Goal: Task Accomplishment & Management: Use online tool/utility

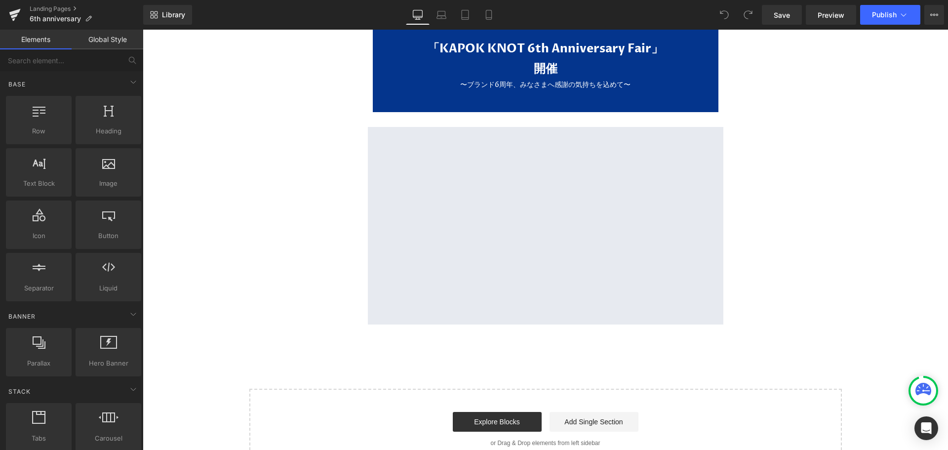
scroll to position [1284, 0]
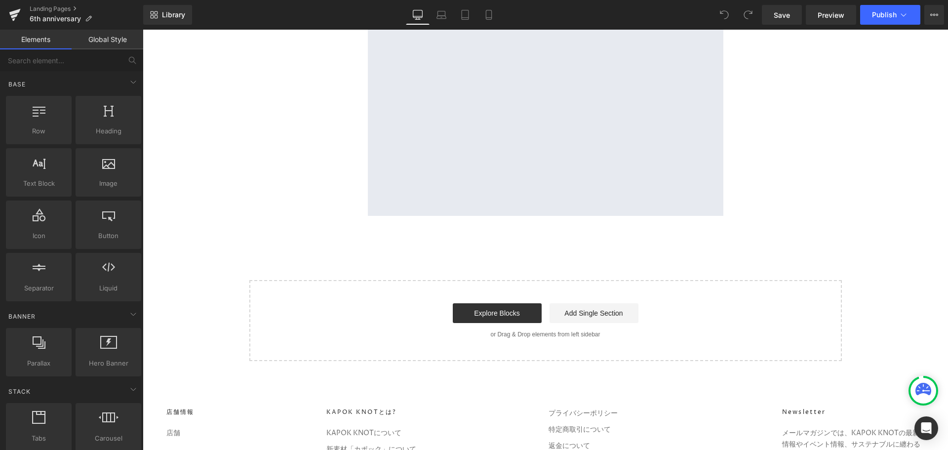
click at [516, 303] on link "Explore Blocks" at bounding box center [497, 313] width 89 height 20
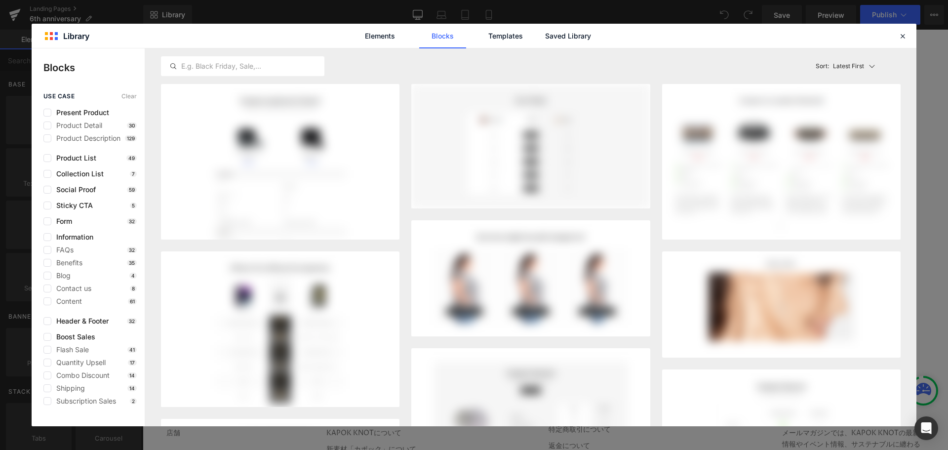
click at [899, 37] on icon at bounding box center [902, 36] width 9 height 9
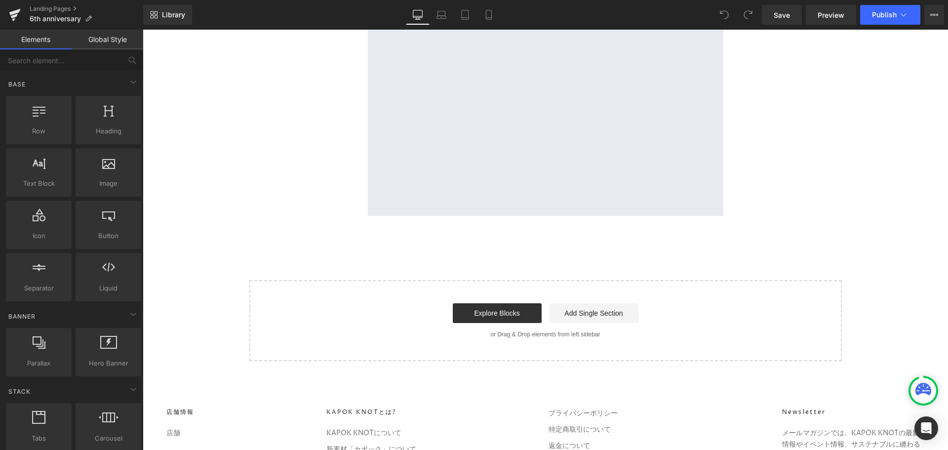
click at [585, 313] on link "Add Single Section" at bounding box center [594, 313] width 89 height 20
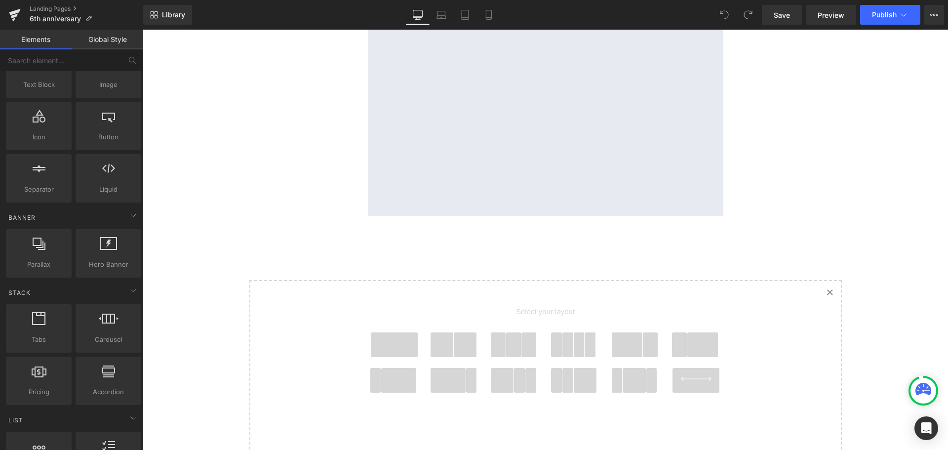
scroll to position [0, 0]
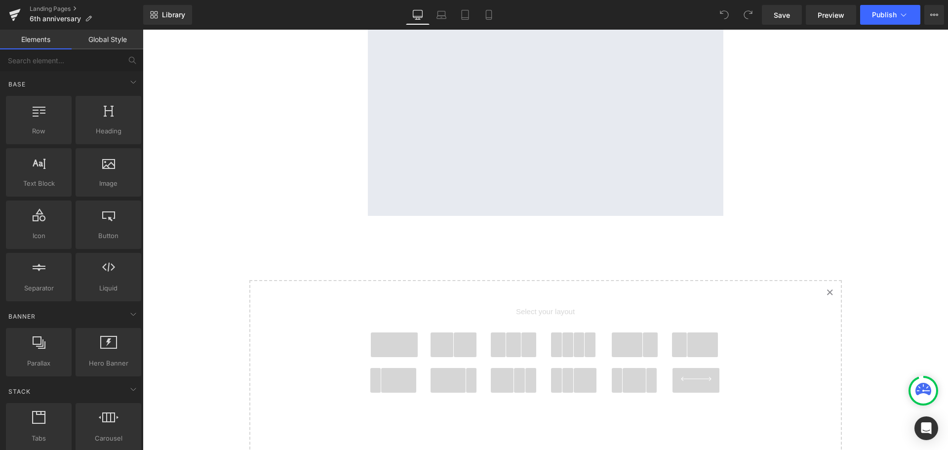
click at [88, 40] on link "Global Style" at bounding box center [108, 40] width 72 height 20
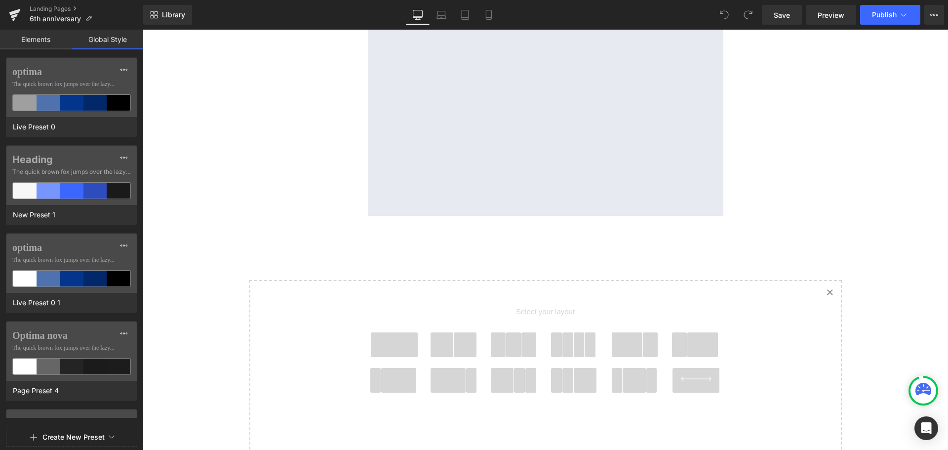
click at [59, 40] on link "Elements" at bounding box center [36, 40] width 72 height 20
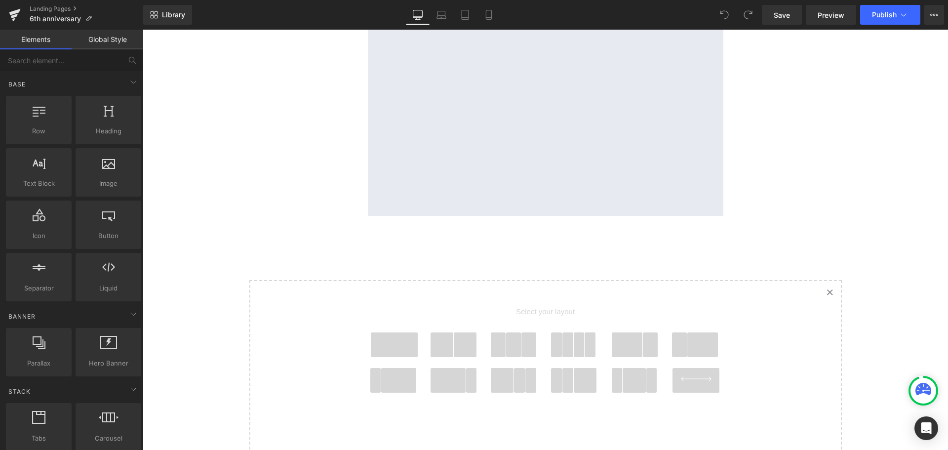
click at [47, 137] on div "Row rows, columns, layouts, div" at bounding box center [39, 120] width 66 height 48
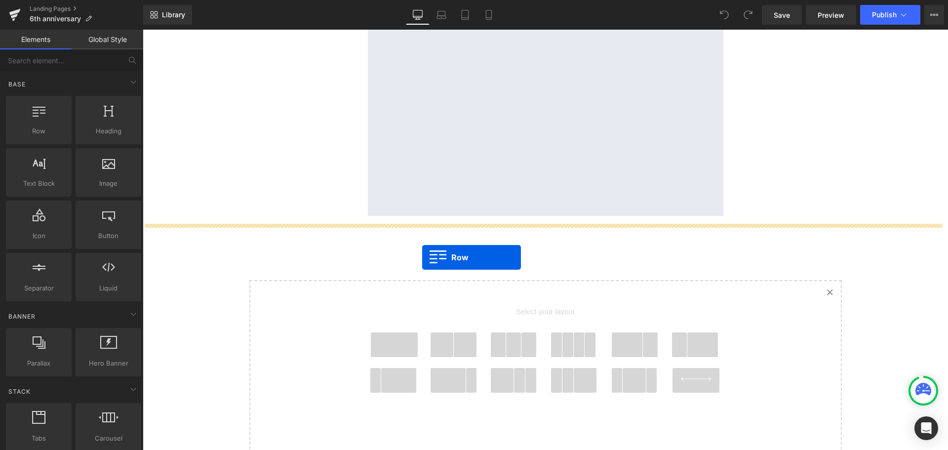
drag, startPoint x: 185, startPoint y: 146, endPoint x: 422, endPoint y: 257, distance: 262.0
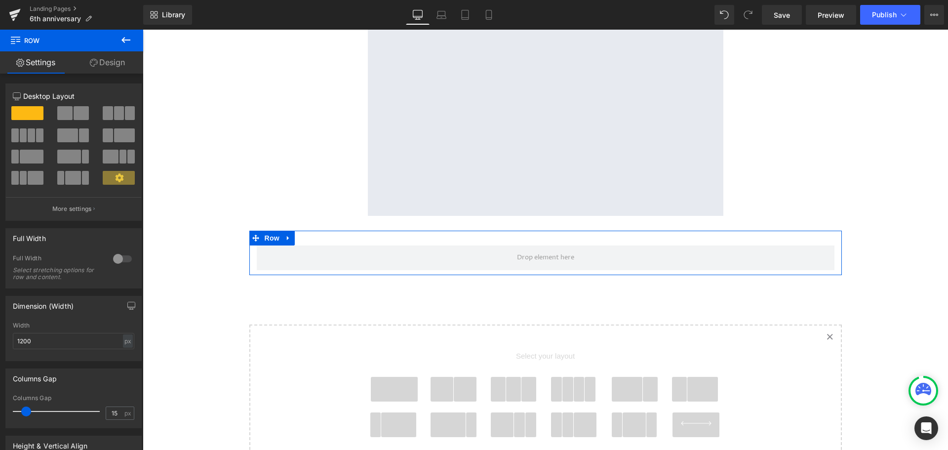
click at [77, 113] on span at bounding box center [81, 113] width 15 height 14
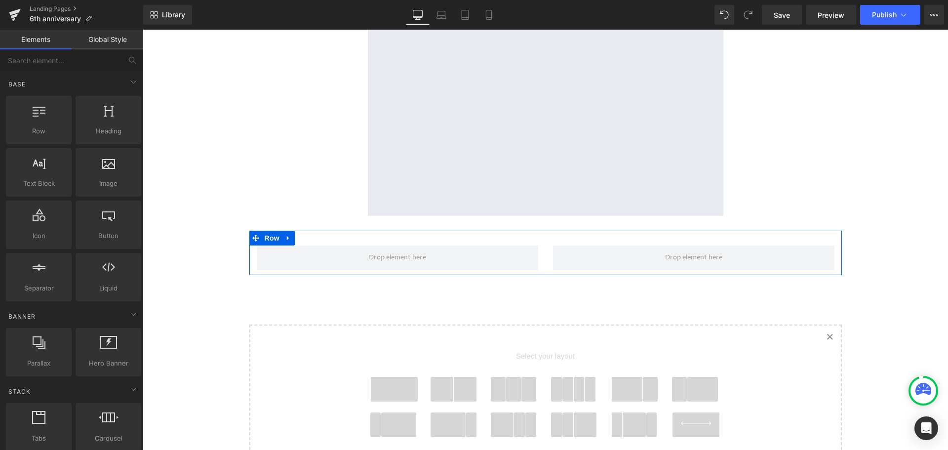
click at [694, 250] on span at bounding box center [694, 257] width 64 height 15
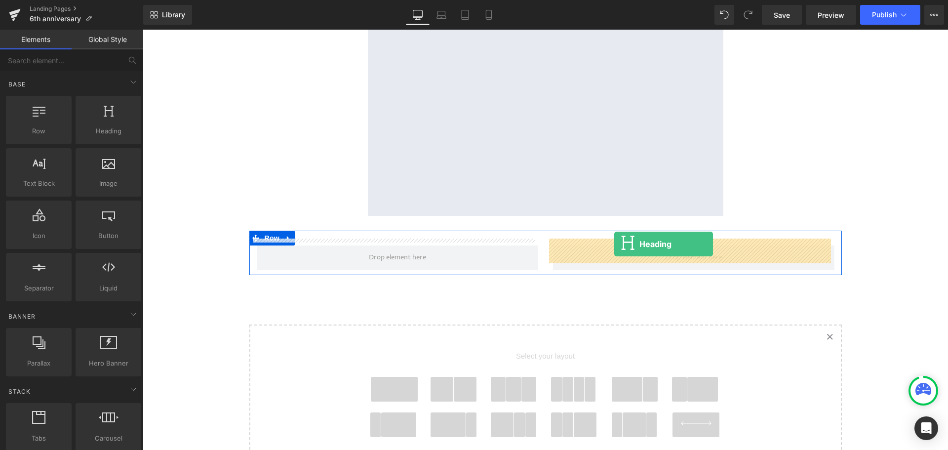
drag, startPoint x: 251, startPoint y: 157, endPoint x: 614, endPoint y: 245, distance: 374.1
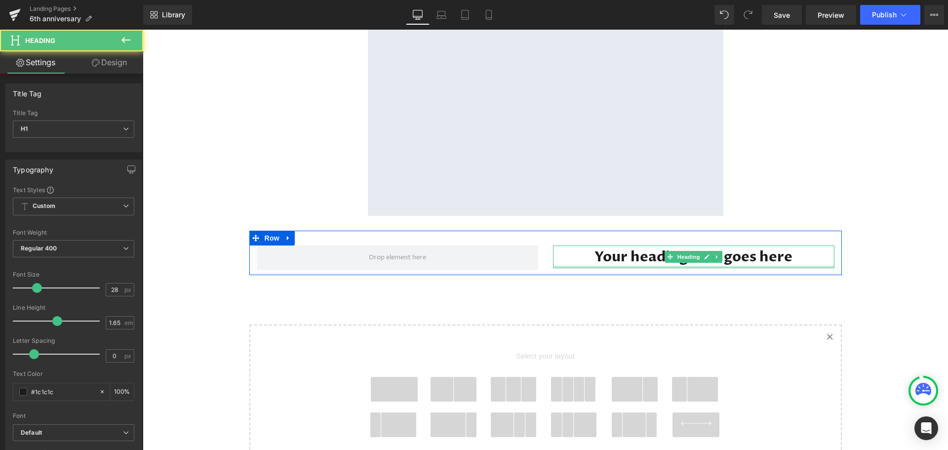
click at [627, 254] on h1 "Your heading text goes here" at bounding box center [693, 256] width 281 height 23
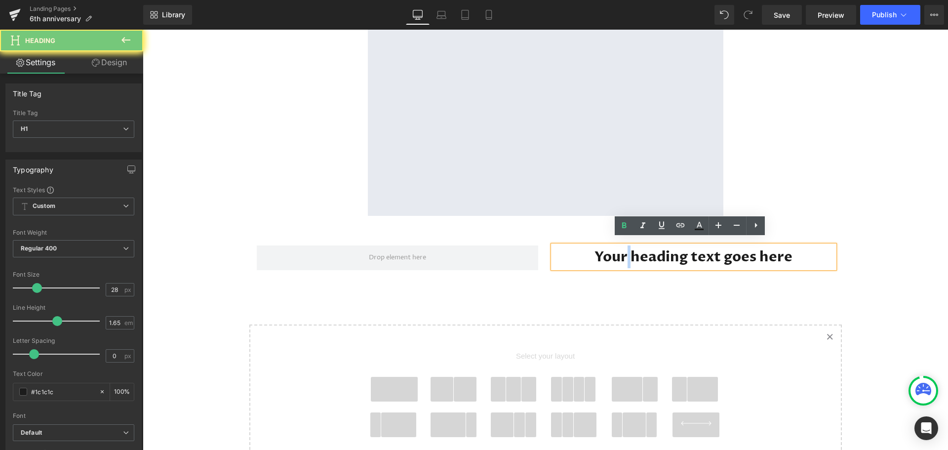
click at [627, 254] on h1 "Your heading text goes here" at bounding box center [693, 256] width 281 height 23
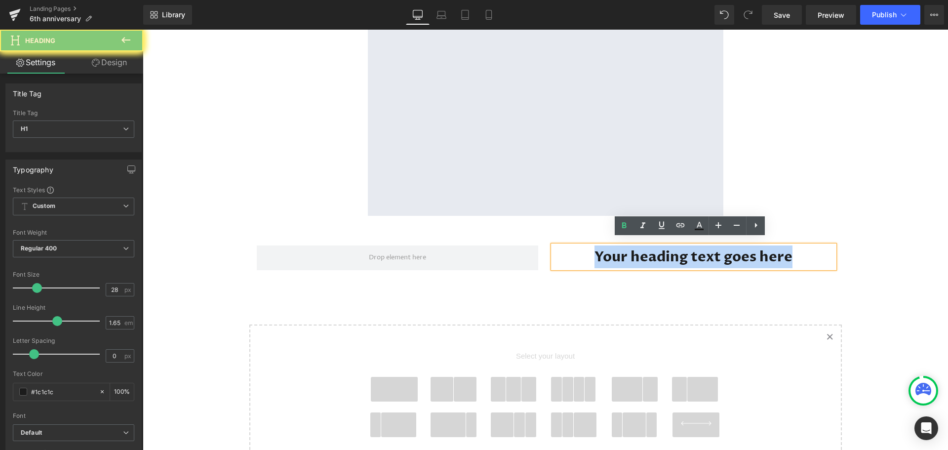
click at [627, 254] on h1 "Your heading text goes here" at bounding box center [693, 256] width 281 height 23
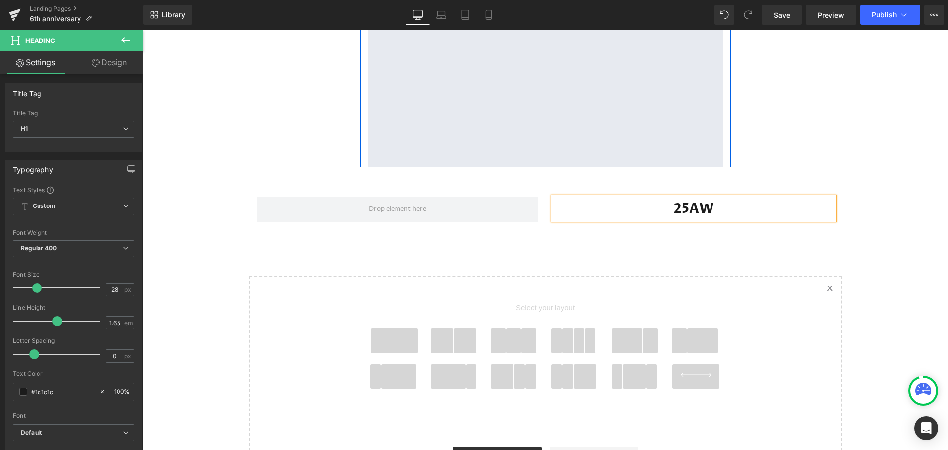
scroll to position [1383, 0]
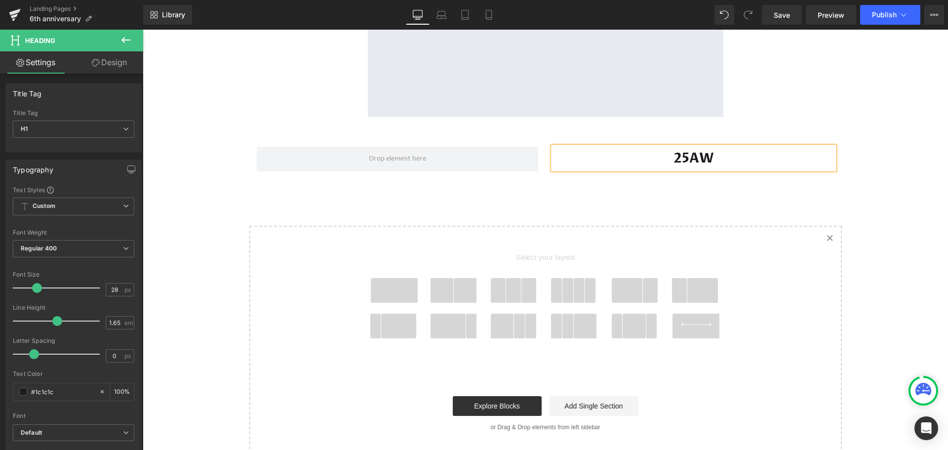
click at [672, 157] on h1 "25AW" at bounding box center [693, 158] width 281 height 23
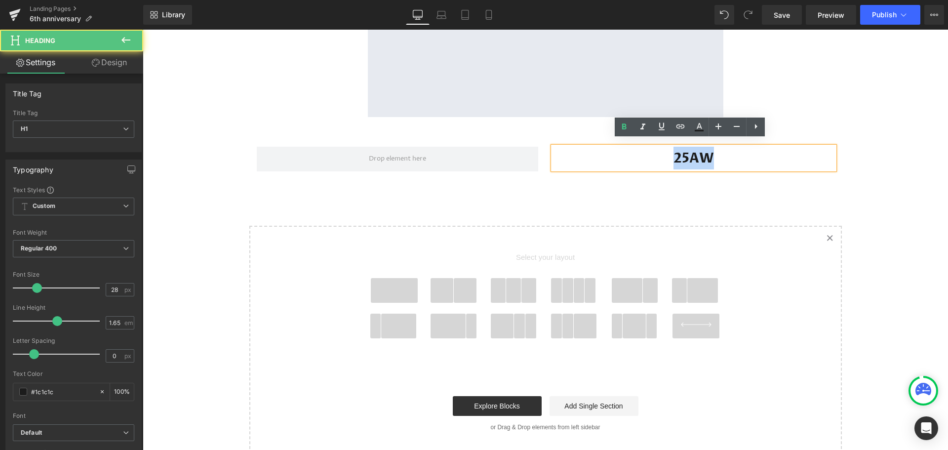
click at [672, 157] on h1 "25AW" at bounding box center [693, 158] width 281 height 23
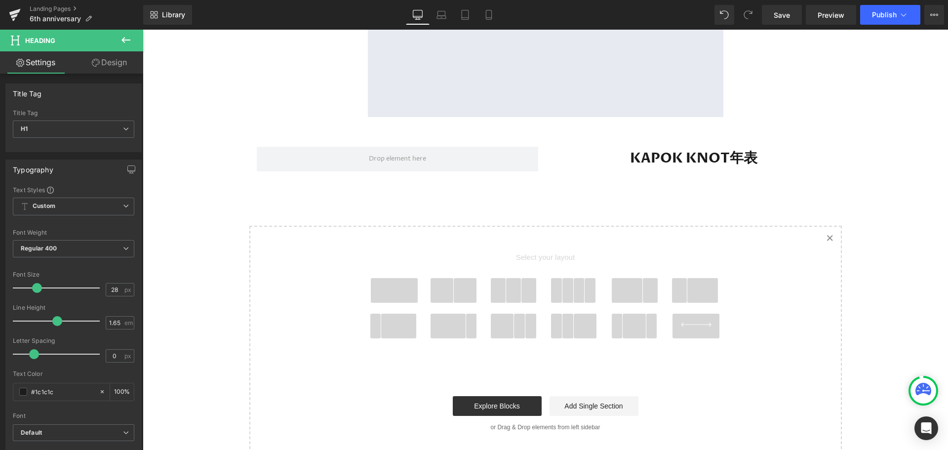
click at [118, 31] on button at bounding box center [126, 41] width 35 height 22
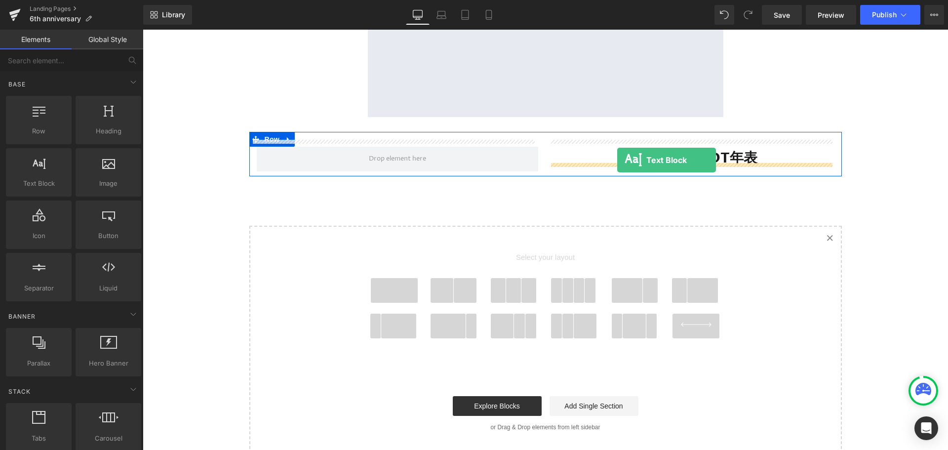
drag, startPoint x: 197, startPoint y: 201, endPoint x: 617, endPoint y: 160, distance: 422.3
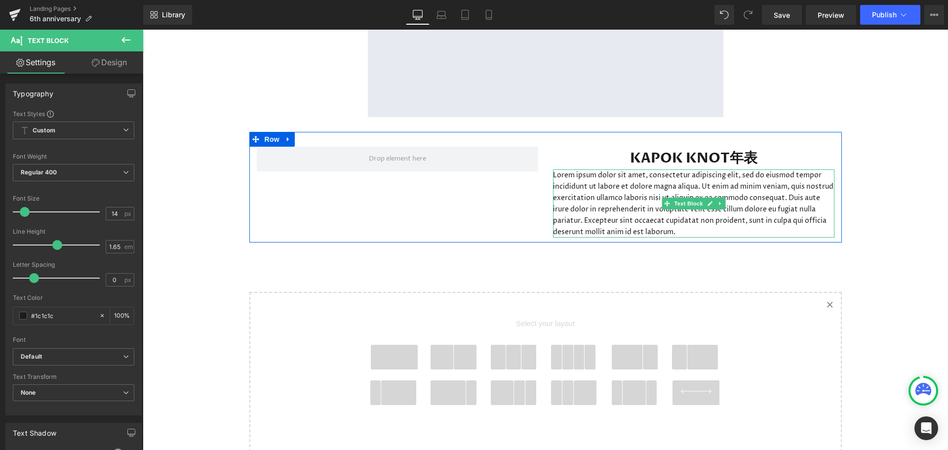
click at [642, 183] on p "Lorem ipsum dolor sit amet, consectetur adipiscing elit, sed do eiusmod tempor …" at bounding box center [693, 203] width 281 height 69
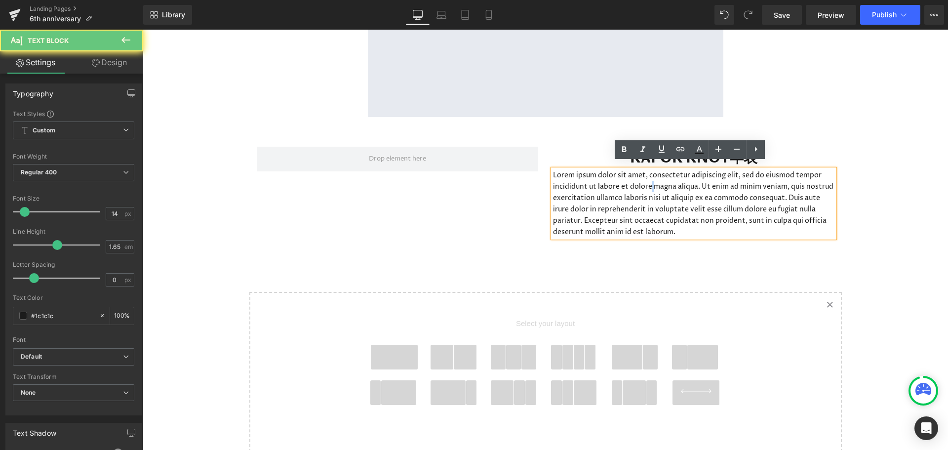
click at [642, 183] on p "Lorem ipsum dolor sit amet, consectetur adipiscing elit, sed do eiusmod tempor …" at bounding box center [693, 203] width 281 height 69
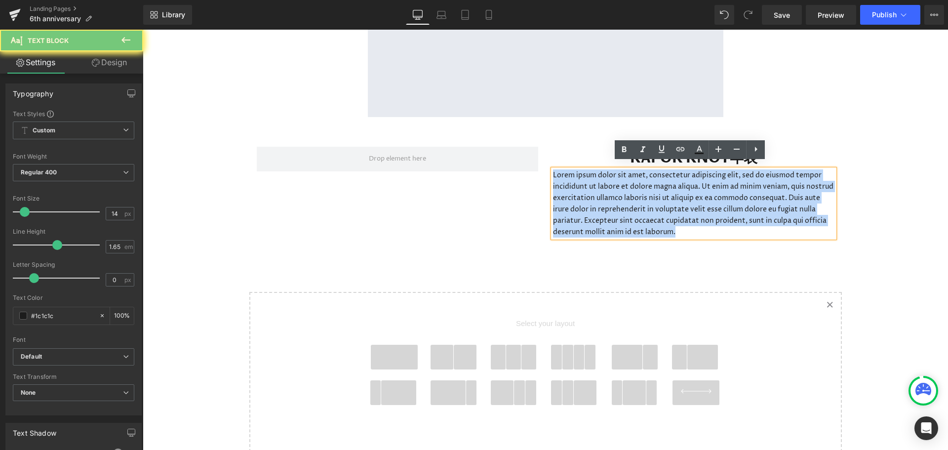
click at [642, 183] on p "Lorem ipsum dolor sit amet, consectetur adipiscing elit, sed do eiusmod tempor …" at bounding box center [693, 203] width 281 height 69
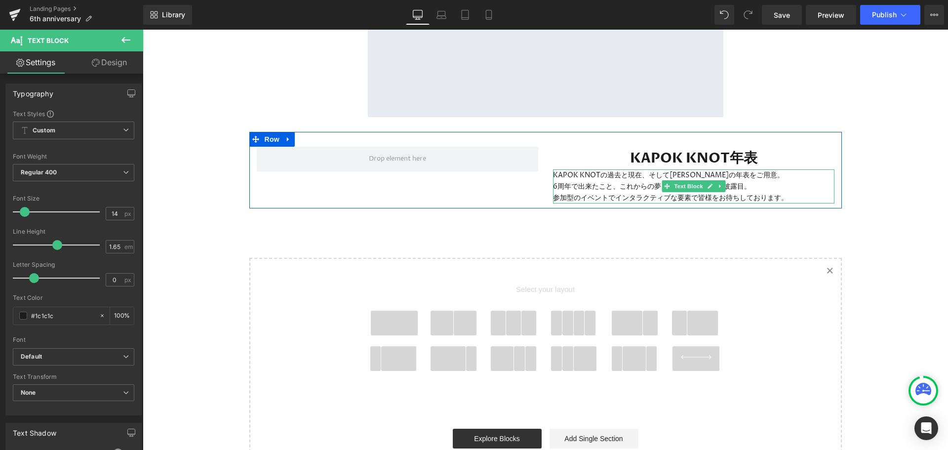
click at [718, 183] on icon at bounding box center [720, 186] width 5 height 6
click at [591, 169] on div at bounding box center [693, 170] width 281 height 2
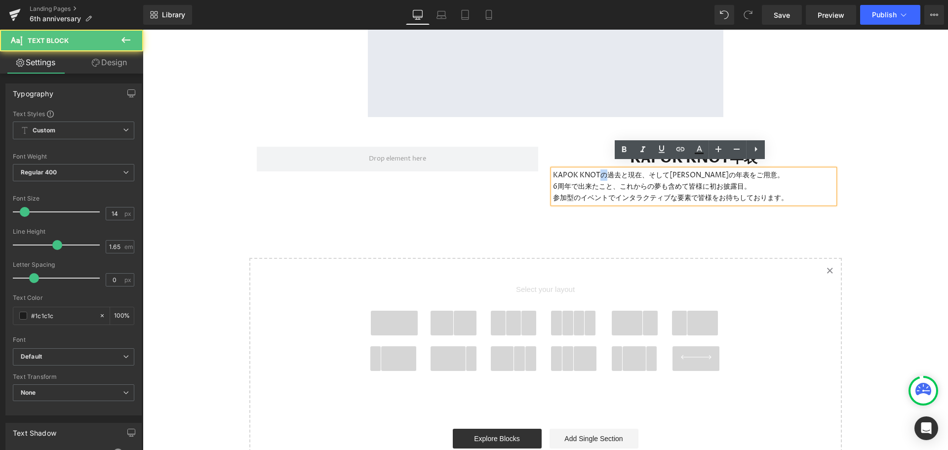
click at [591, 169] on p "KAPOK KNOTの過去と現在、そして[PERSON_NAME]の年表をご用意。" at bounding box center [693, 174] width 281 height 11
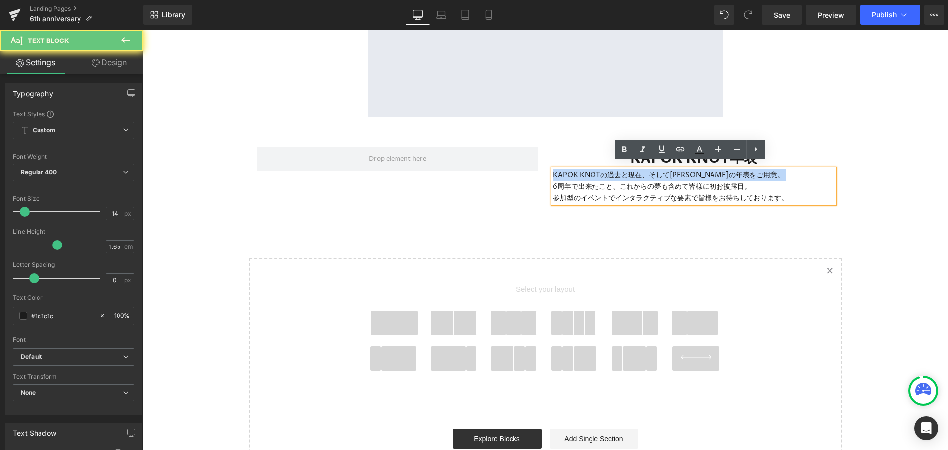
click at [591, 169] on p "KAPOK KNOTの過去と現在、そして[PERSON_NAME]の年表をご用意。" at bounding box center [693, 174] width 281 height 11
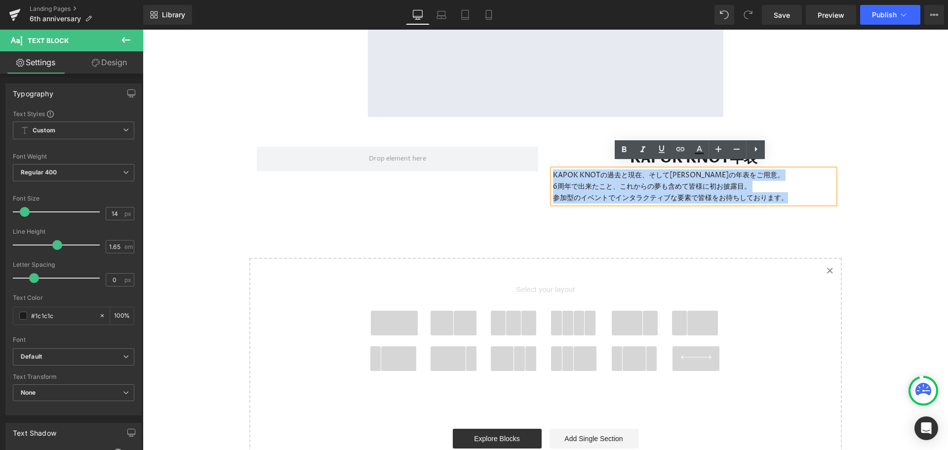
drag, startPoint x: 591, startPoint y: 163, endPoint x: 599, endPoint y: 188, distance: 25.6
click at [599, 188] on div "KAPOK KNOTの過去と現在、そして[PERSON_NAME]の年表をご用意。 6周年で出来たこと、これからの夢も含めて皆様に初お披露目。 参加型のイベン…" at bounding box center [693, 186] width 281 height 34
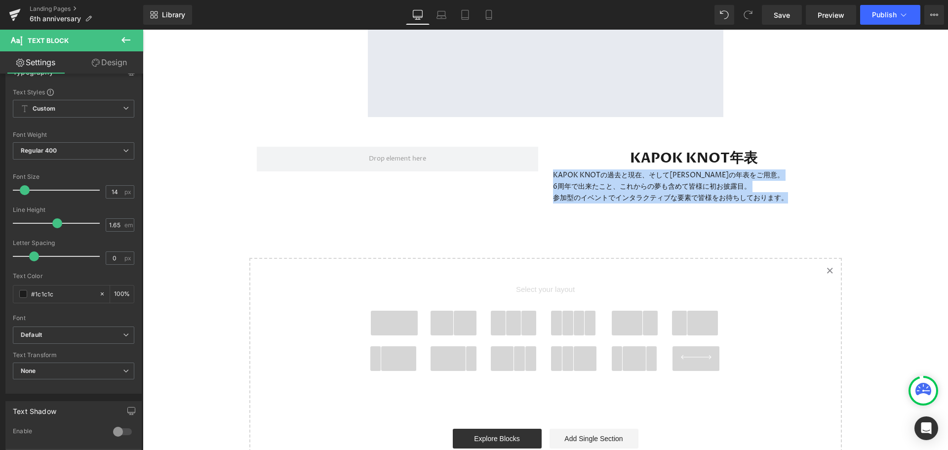
scroll to position [0, 0]
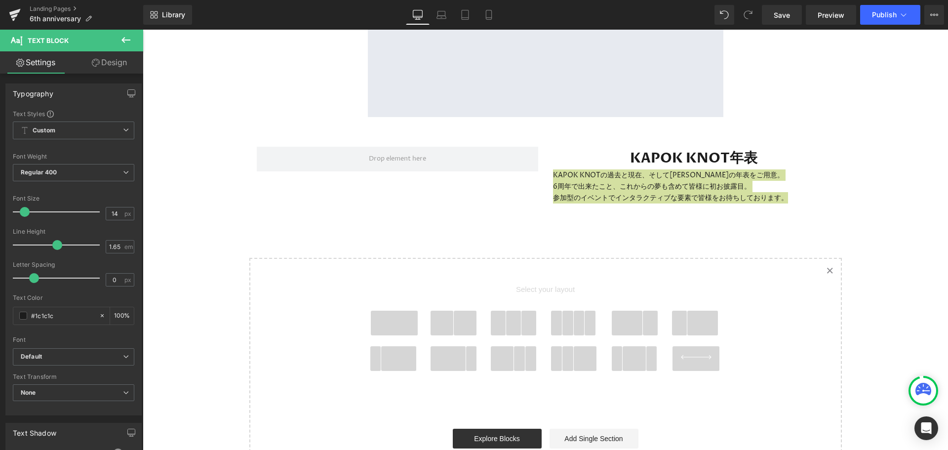
click at [134, 42] on button at bounding box center [126, 41] width 35 height 22
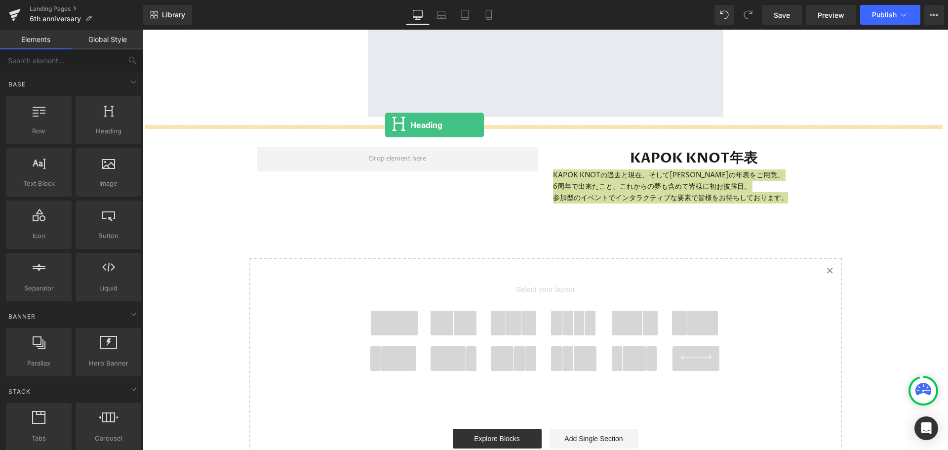
drag, startPoint x: 227, startPoint y: 152, endPoint x: 385, endPoint y: 125, distance: 160.8
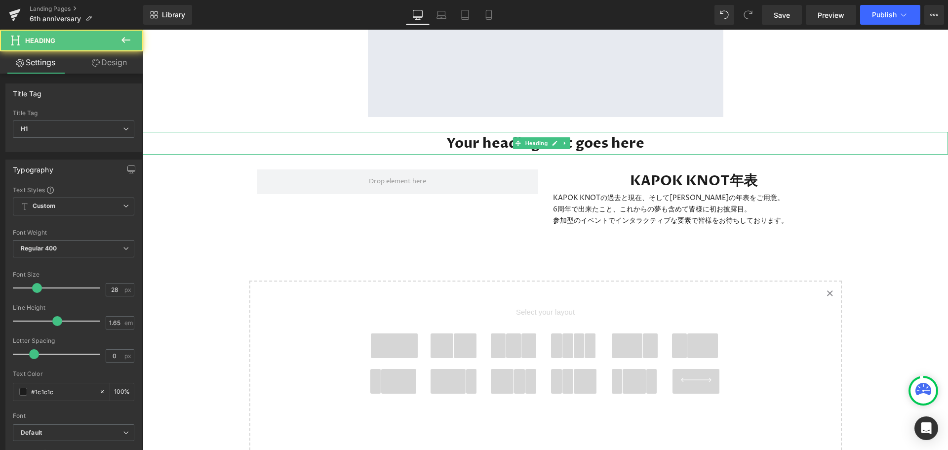
click at [504, 135] on h1 "Your heading text goes here" at bounding box center [545, 143] width 805 height 23
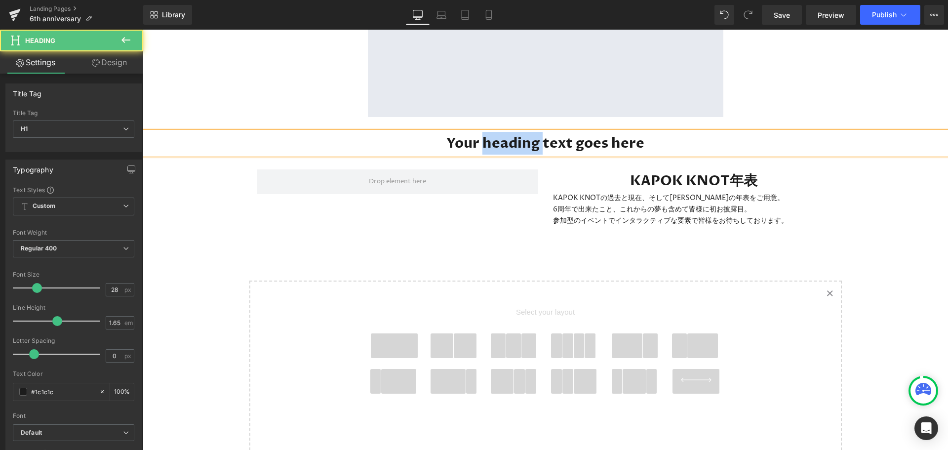
click at [504, 135] on h1 "Your heading text goes here" at bounding box center [545, 143] width 805 height 23
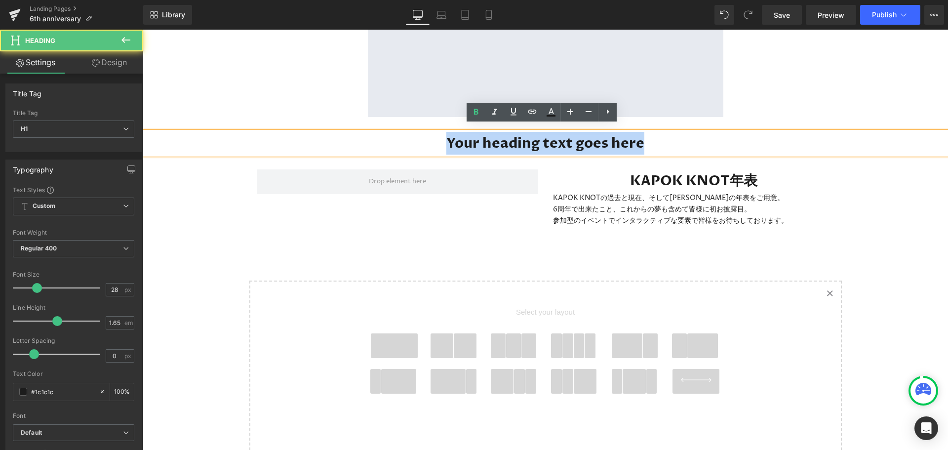
click at [504, 135] on h1 "Your heading text goes here" at bounding box center [545, 143] width 805 height 23
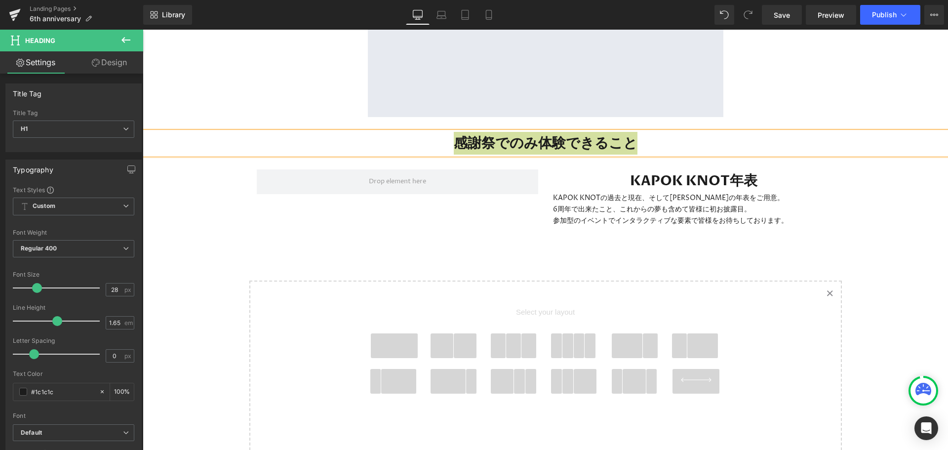
click at [105, 65] on link "Design" at bounding box center [110, 62] width 72 height 22
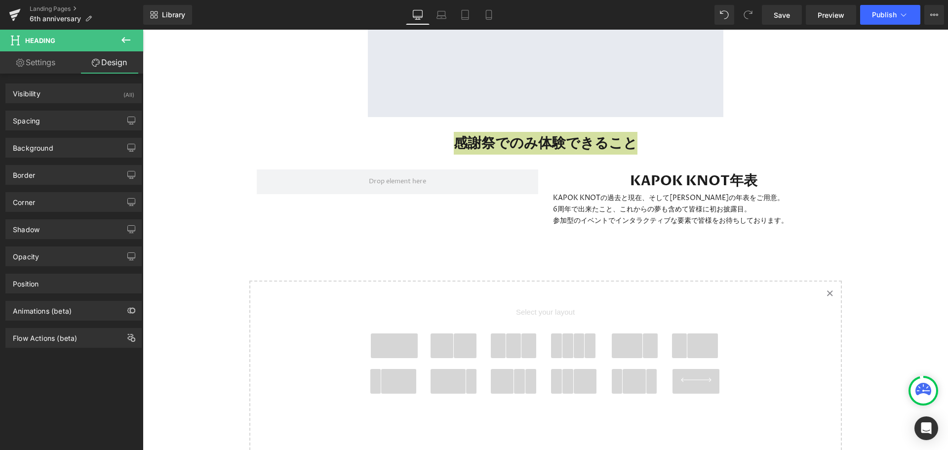
click at [33, 66] on link "Settings" at bounding box center [36, 62] width 72 height 22
type input "100"
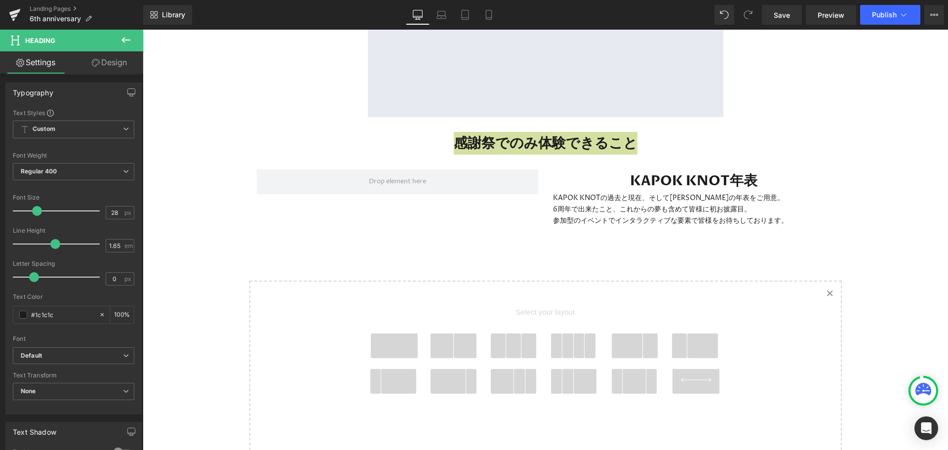
scroll to position [198, 0]
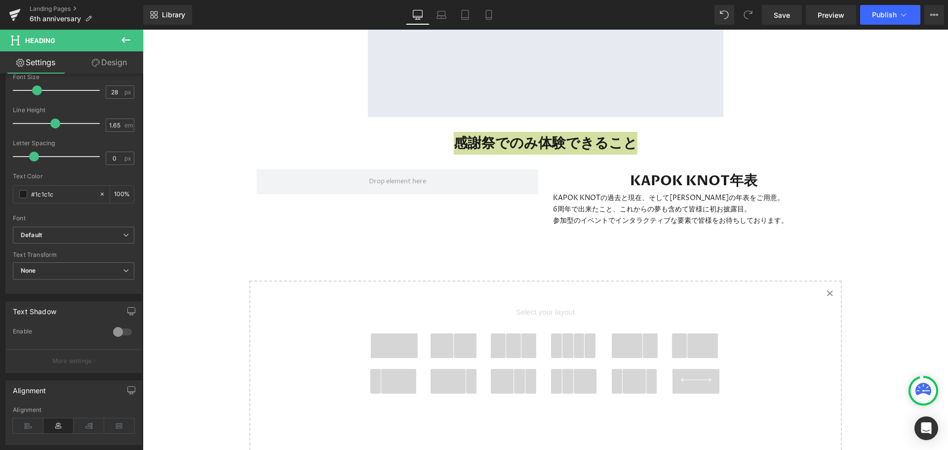
click at [74, 195] on input "#1c1c1c" at bounding box center [62, 194] width 63 height 11
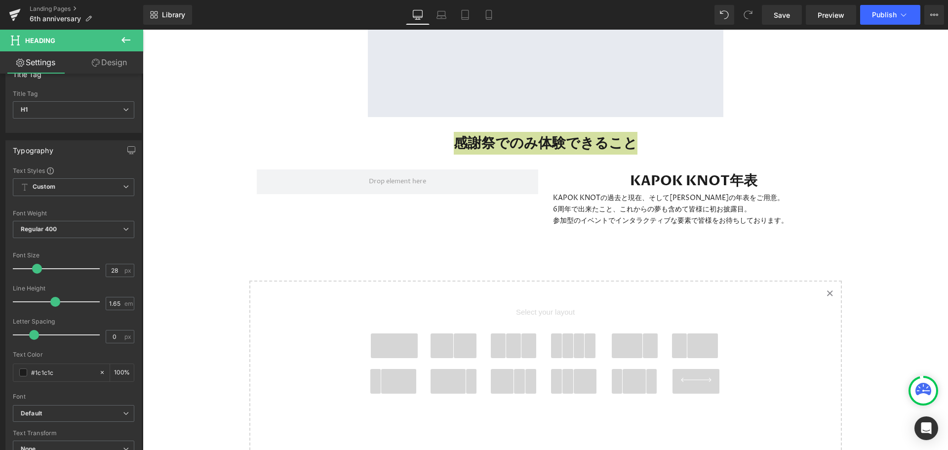
scroll to position [0, 0]
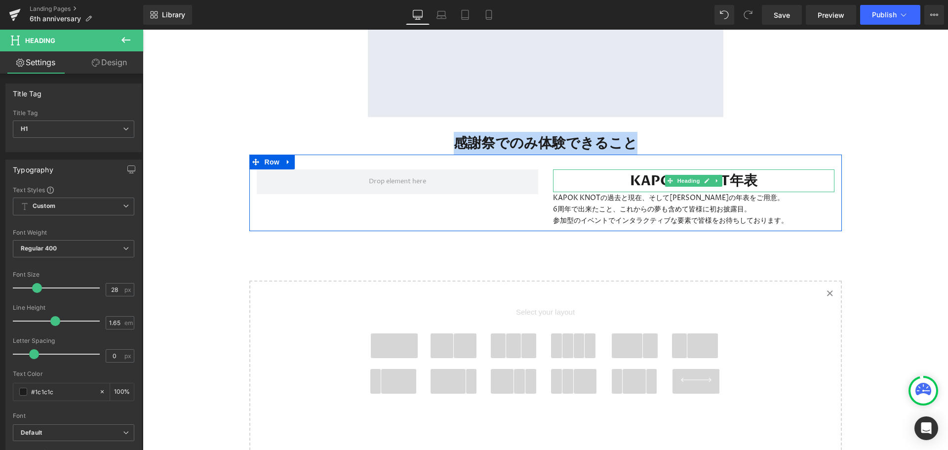
click at [621, 177] on h1 "KAPOK KNOT年表" at bounding box center [693, 180] width 281 height 23
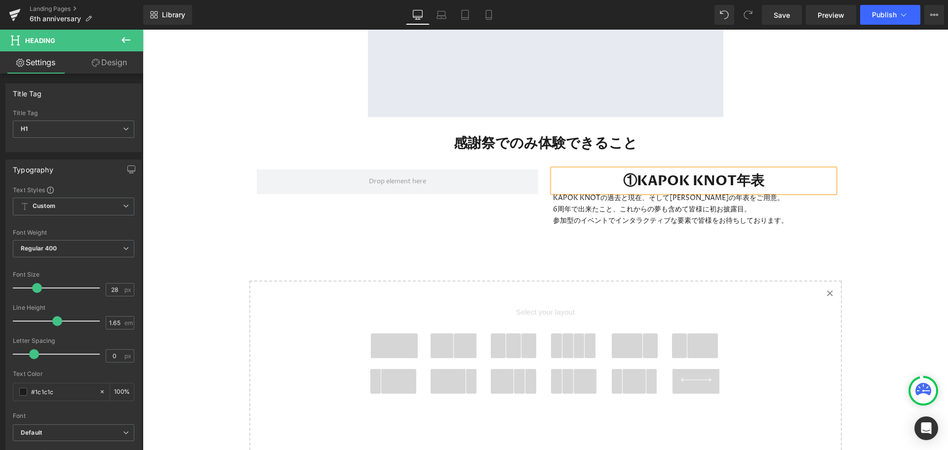
click at [617, 141] on h1 "感謝祭でのみ体験できること" at bounding box center [545, 143] width 805 height 23
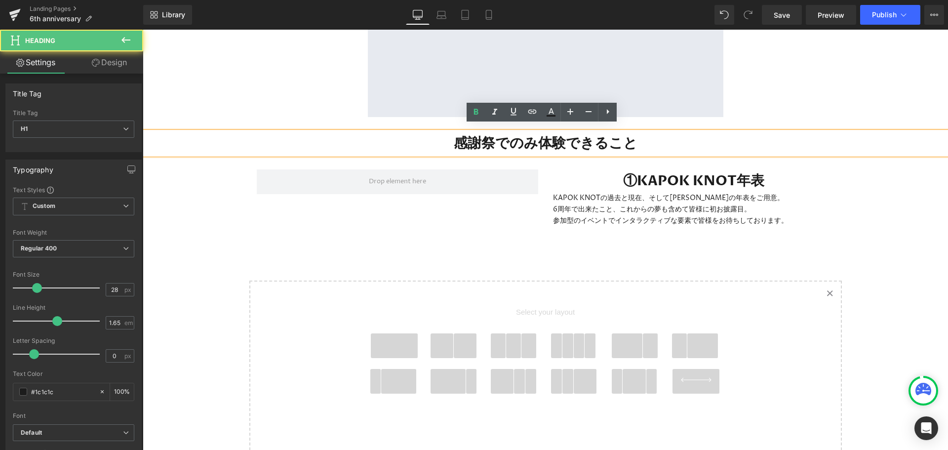
click at [643, 141] on h1 "感謝祭でのみ体験できること" at bounding box center [545, 143] width 805 height 23
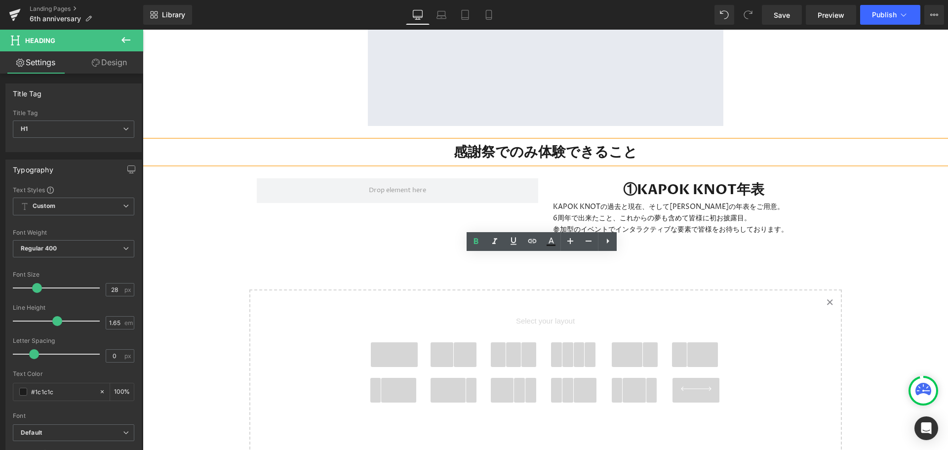
scroll to position [1383, 0]
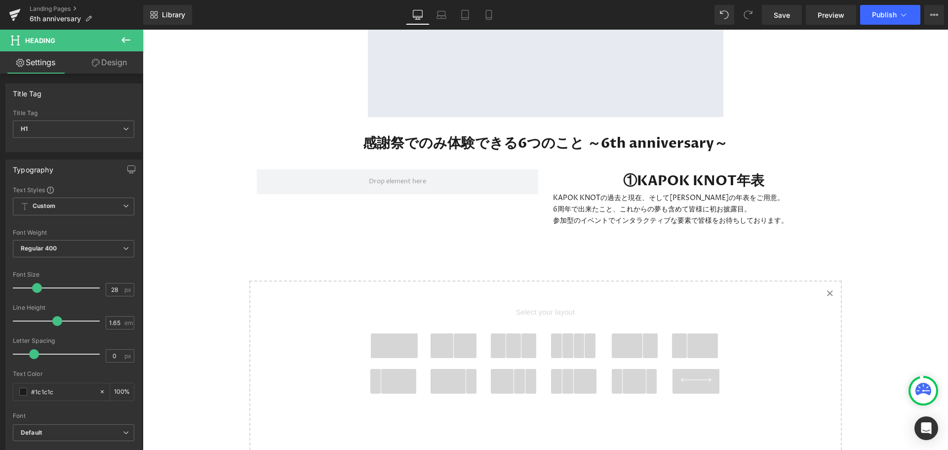
click at [785, 18] on span "Save" at bounding box center [782, 15] width 16 height 10
click at [122, 42] on icon at bounding box center [126, 40] width 12 height 12
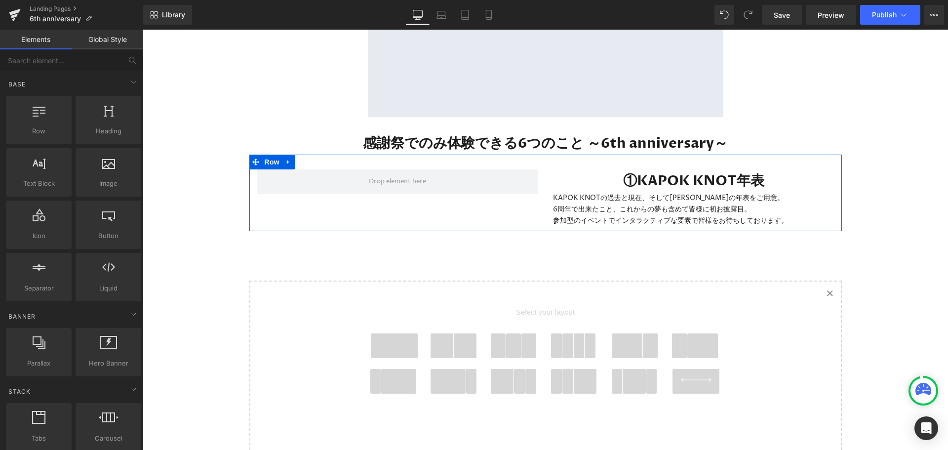
click at [290, 159] on link at bounding box center [288, 162] width 13 height 15
click at [295, 156] on link at bounding box center [301, 162] width 13 height 15
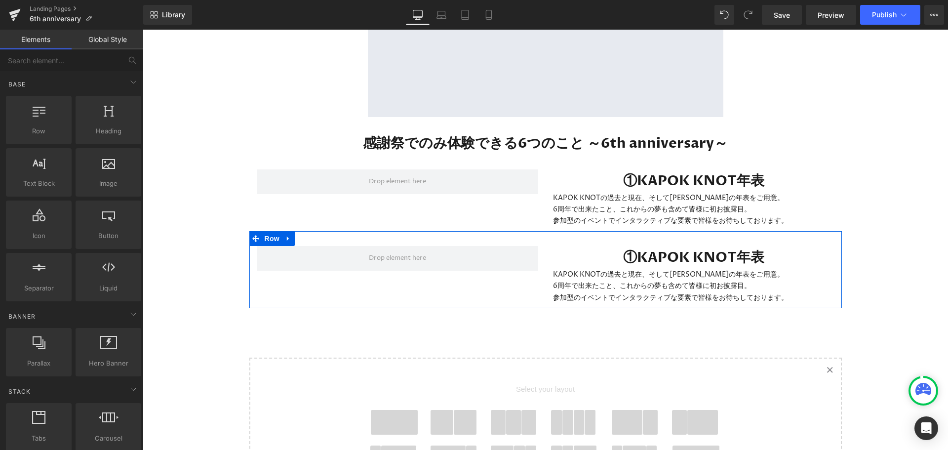
click at [458, 265] on div "①KAPOK KNOT年表 Heading KAPOK KNOTの過去と現在、そして[PERSON_NAME]の年表をご用意。 6周年で出来たこと、これからの…" at bounding box center [545, 269] width 593 height 77
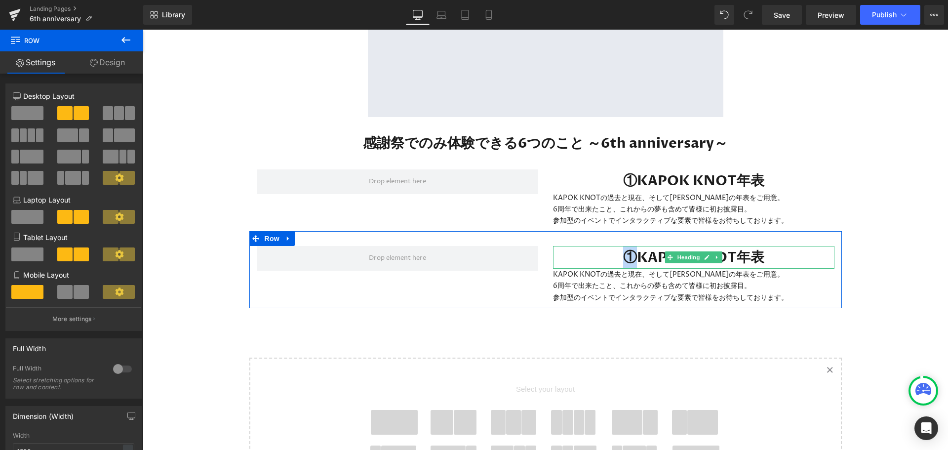
drag, startPoint x: 449, startPoint y: 254, endPoint x: 612, endPoint y: 253, distance: 163.0
click at [622, 251] on div "①KAPOK KNOT年表 Heading KAPOK KNOTの過去と現在、そして[PERSON_NAME]の年表をご用意。 6周年で出来たこと、これからの…" at bounding box center [545, 269] width 593 height 77
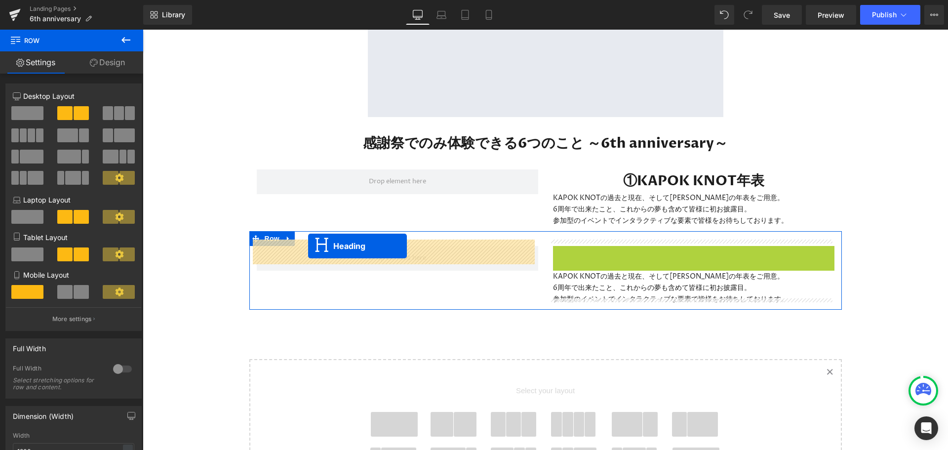
drag, startPoint x: 663, startPoint y: 254, endPoint x: 308, endPoint y: 246, distance: 355.2
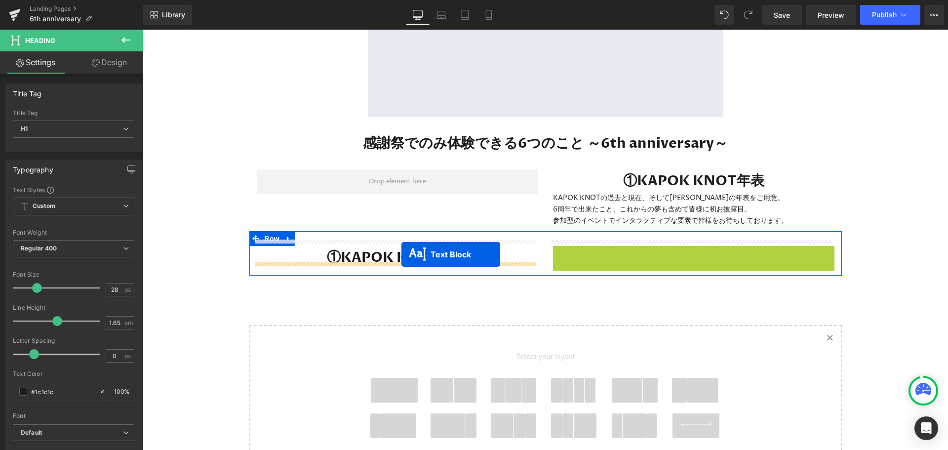
drag, startPoint x: 666, startPoint y: 259, endPoint x: 402, endPoint y: 254, distance: 264.3
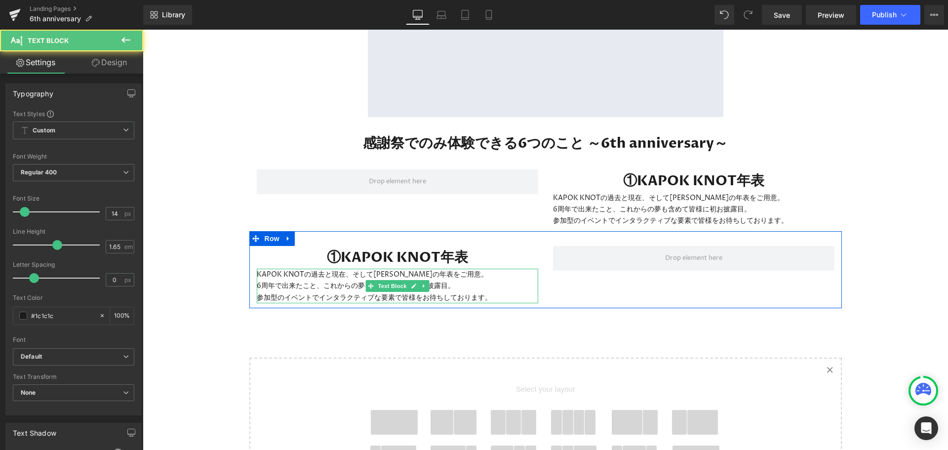
click at [344, 252] on h1 "①KAPOK KNOT年表" at bounding box center [397, 257] width 281 height 23
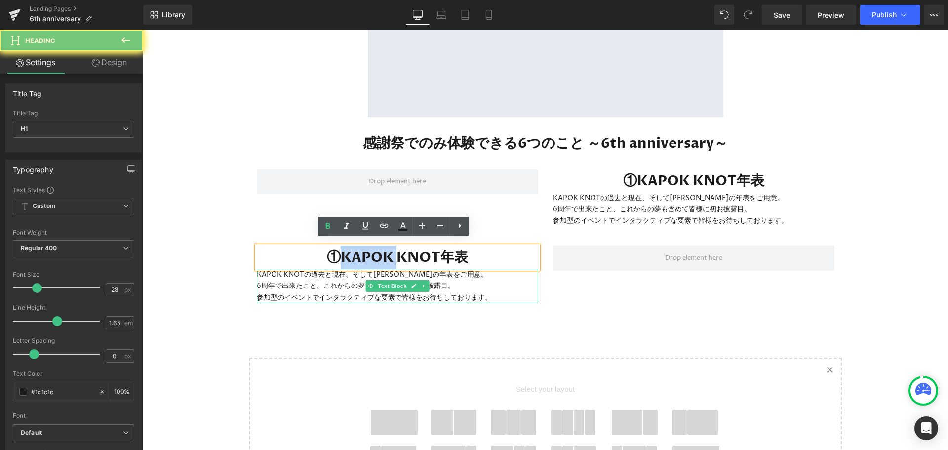
click at [344, 252] on h1 "①KAPOK KNOT年表" at bounding box center [397, 257] width 281 height 23
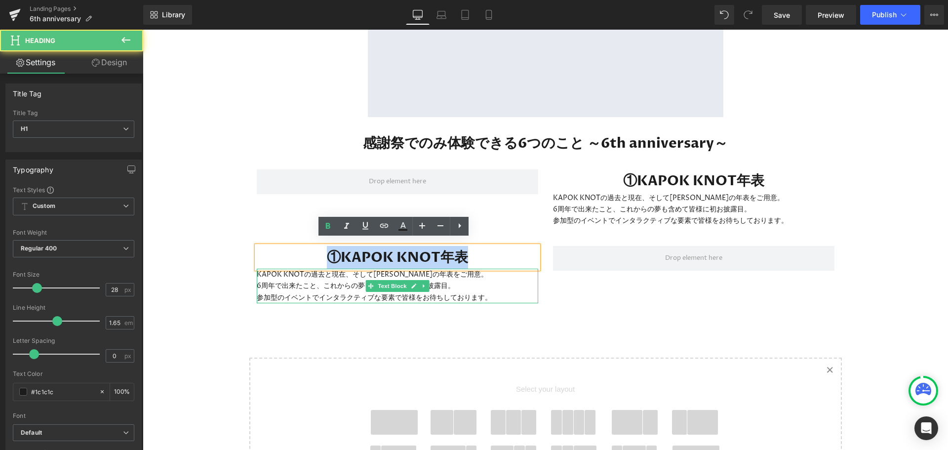
click at [344, 252] on h1 "①KAPOK KNOT年表" at bounding box center [397, 257] width 281 height 23
click at [711, 192] on p "KAPOK KNOTの過去と現在、そして[PERSON_NAME]の年表をご用意。" at bounding box center [693, 197] width 281 height 11
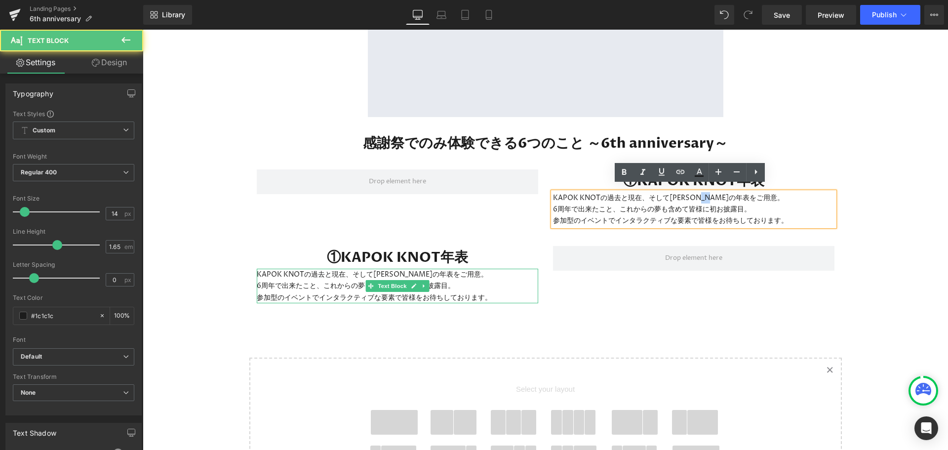
click at [711, 192] on p "KAPOK KNOTの過去と現在、そして[PERSON_NAME]の年表をご用意。" at bounding box center [693, 197] width 281 height 11
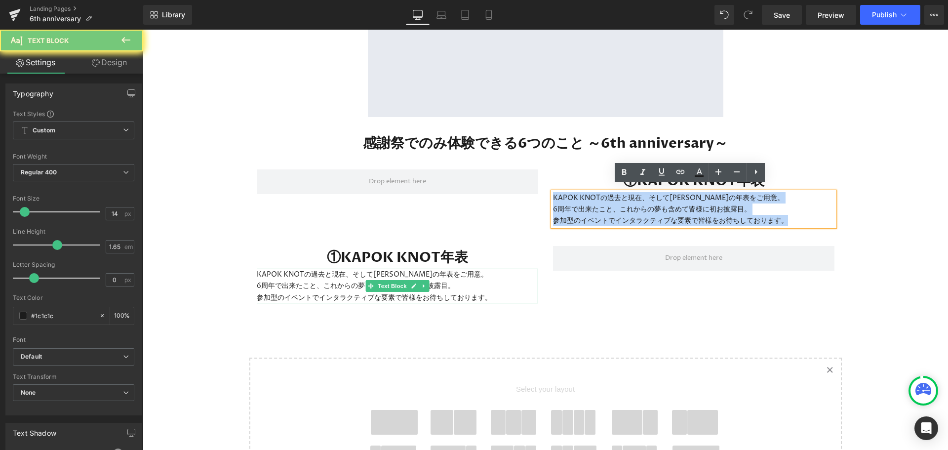
drag, startPoint x: 711, startPoint y: 191, endPoint x: 723, endPoint y: 216, distance: 28.0
click at [723, 216] on div "KAPOK KNOTの過去と現在、そして[PERSON_NAME]の年表をご用意。 6周年で出来たこと、これからの夢も含めて皆様に初お披露目。 参加型のイベン…" at bounding box center [693, 209] width 281 height 34
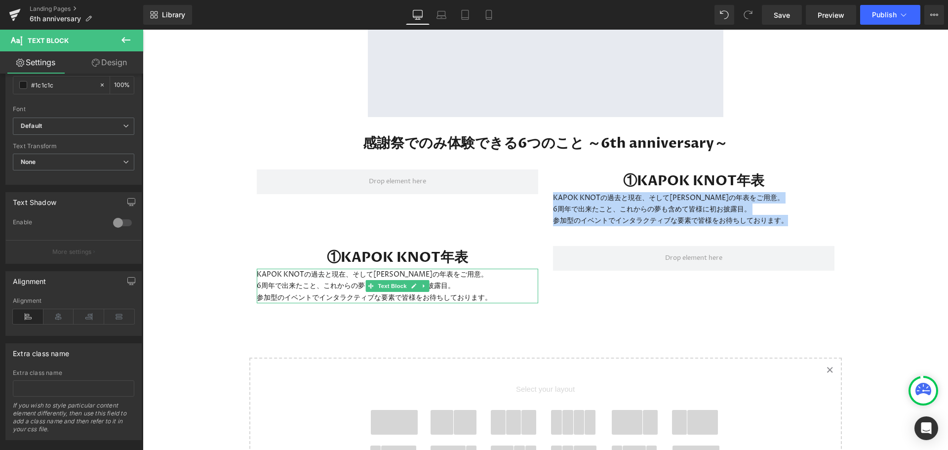
scroll to position [248, 0]
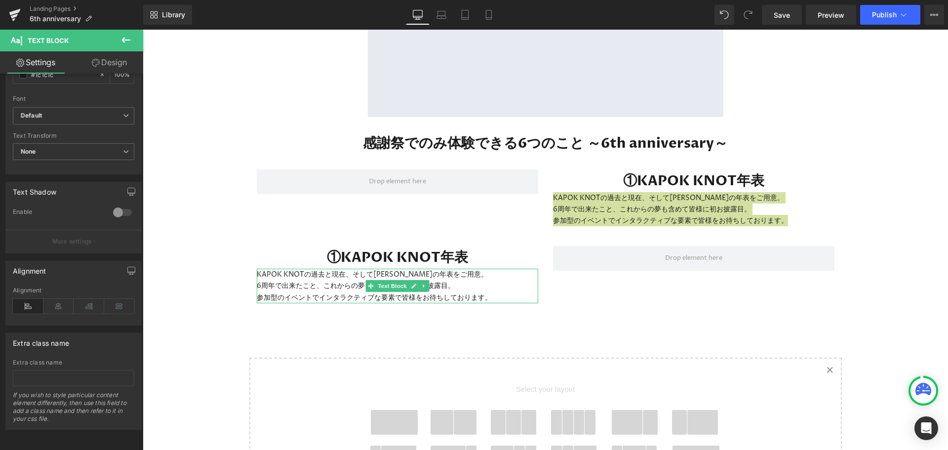
click at [59, 300] on icon at bounding box center [58, 306] width 31 height 15
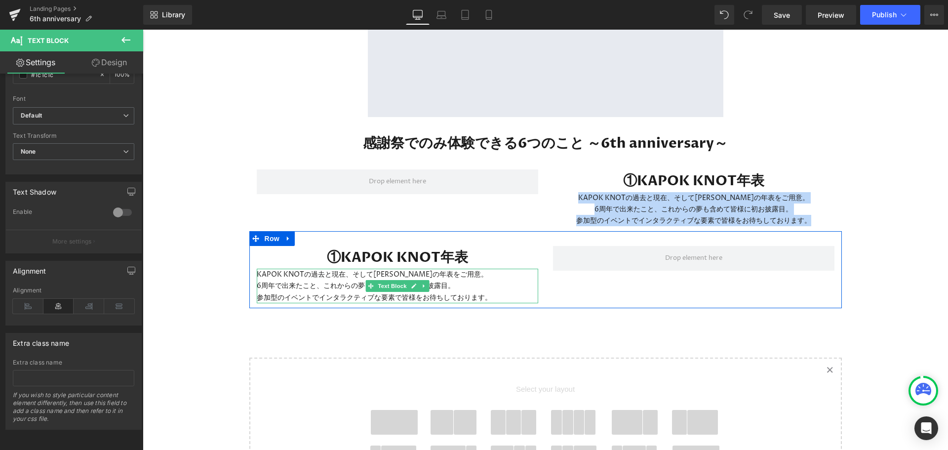
click at [299, 271] on p "KAPOK KNOTの過去と現在、そして[PERSON_NAME]の年表をご用意。" at bounding box center [397, 274] width 281 height 11
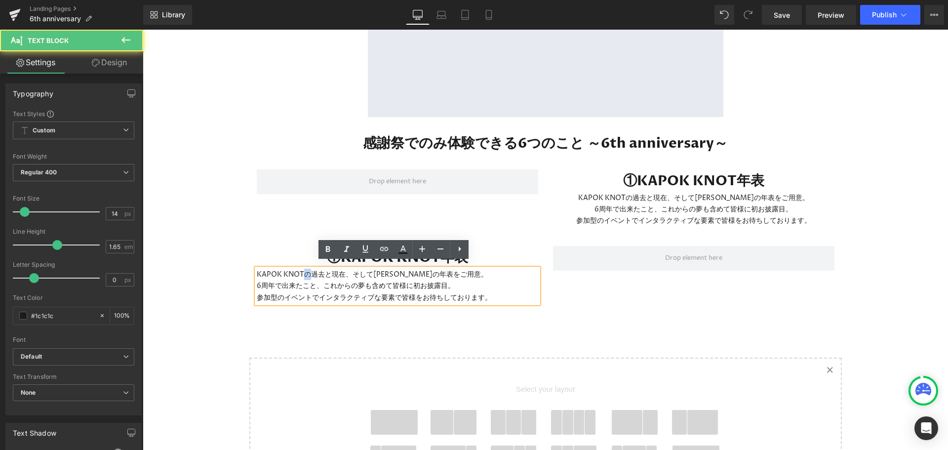
click at [299, 271] on p "KAPOK KNOTの過去と現在、そして[PERSON_NAME]の年表をご用意。" at bounding box center [397, 274] width 281 height 11
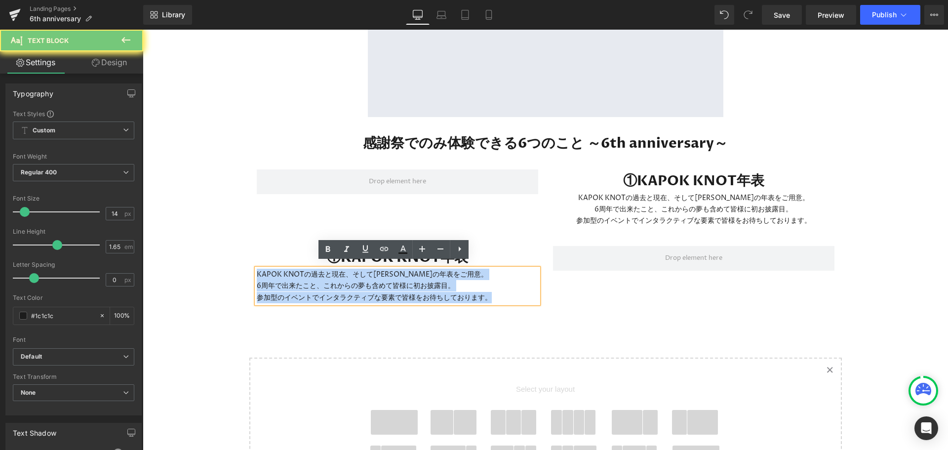
drag, startPoint x: 299, startPoint y: 271, endPoint x: 354, endPoint y: 294, distance: 59.5
click at [354, 294] on div "KAPOK KNOTの過去と現在、そして[PERSON_NAME]の年表をご用意。 6周年で出来たこと、これからの夢も含めて皆様に初お披露目。 参加型のイベン…" at bounding box center [397, 286] width 281 height 34
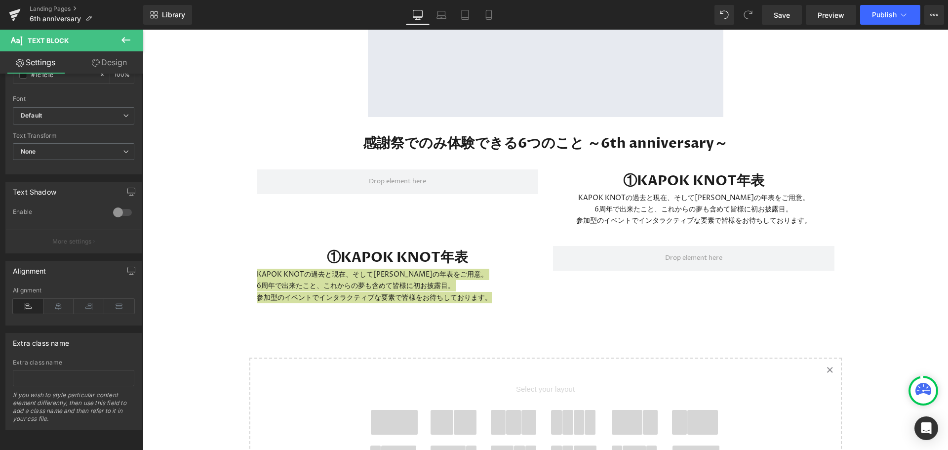
click at [56, 301] on icon at bounding box center [58, 306] width 31 height 15
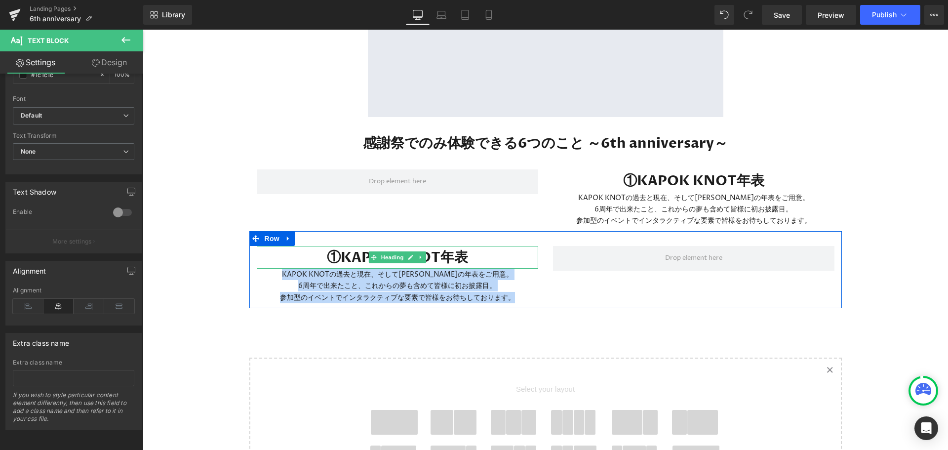
click at [362, 246] on h1 "①KAPOK KNOT年表" at bounding box center [397, 257] width 281 height 23
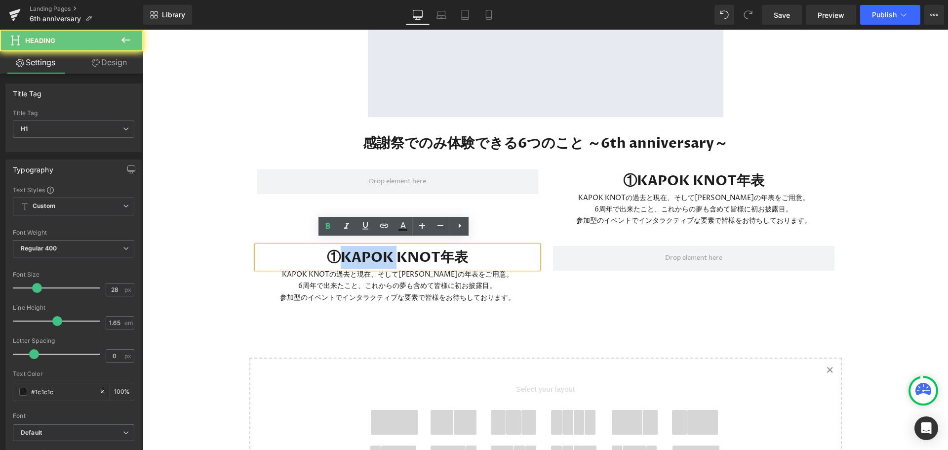
click at [362, 246] on h1 "①KAPOK KNOT年表" at bounding box center [397, 257] width 281 height 23
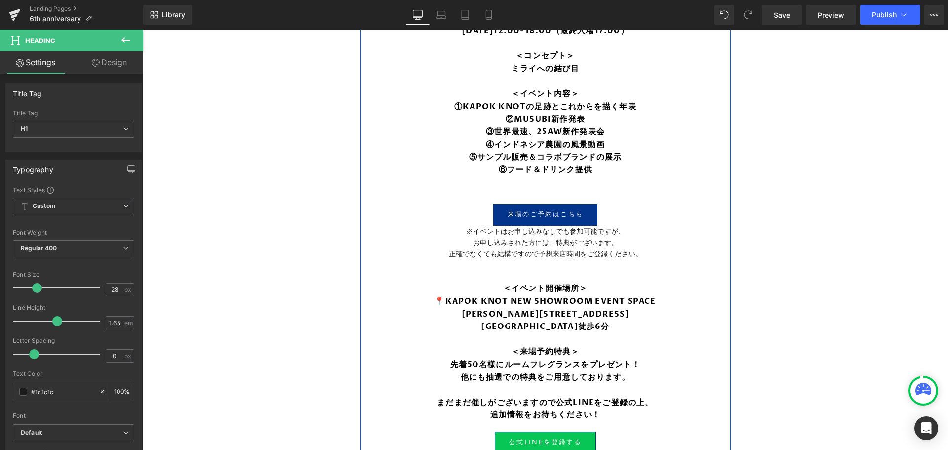
scroll to position [691, 0]
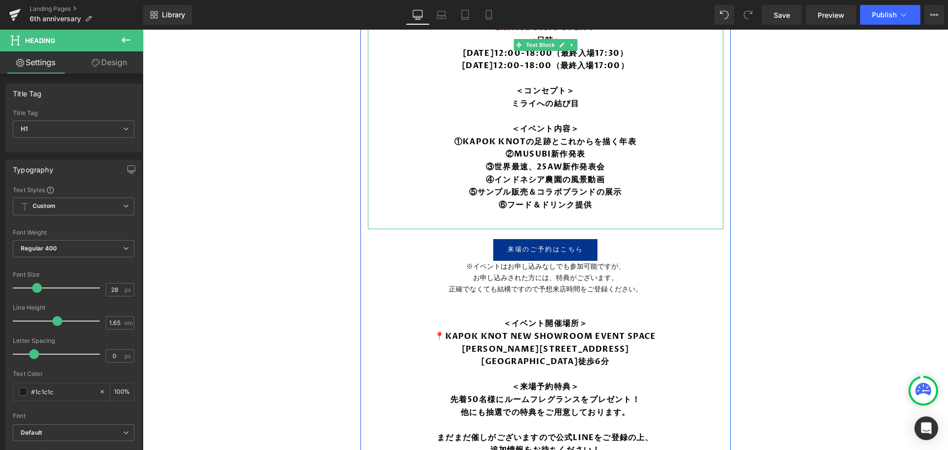
click at [521, 149] on b "②MUSUBI新作発表" at bounding box center [546, 154] width 80 height 11
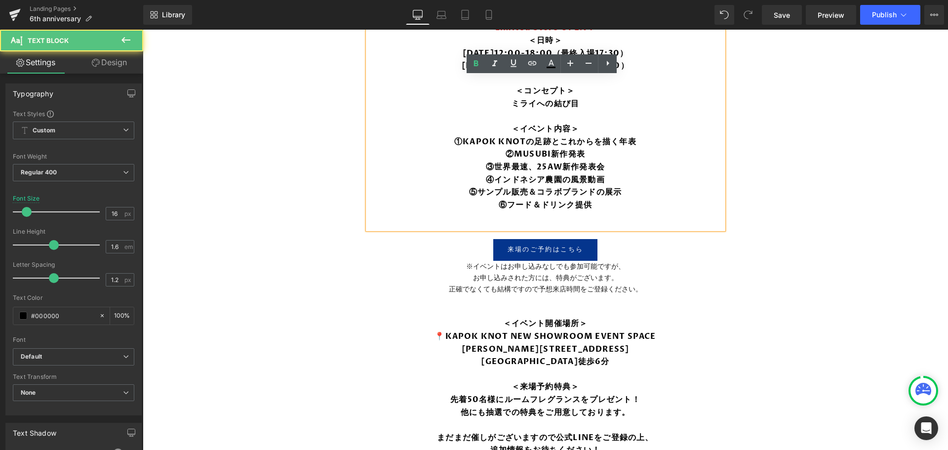
click at [521, 149] on b "②MUSUBI新作発表" at bounding box center [546, 154] width 80 height 11
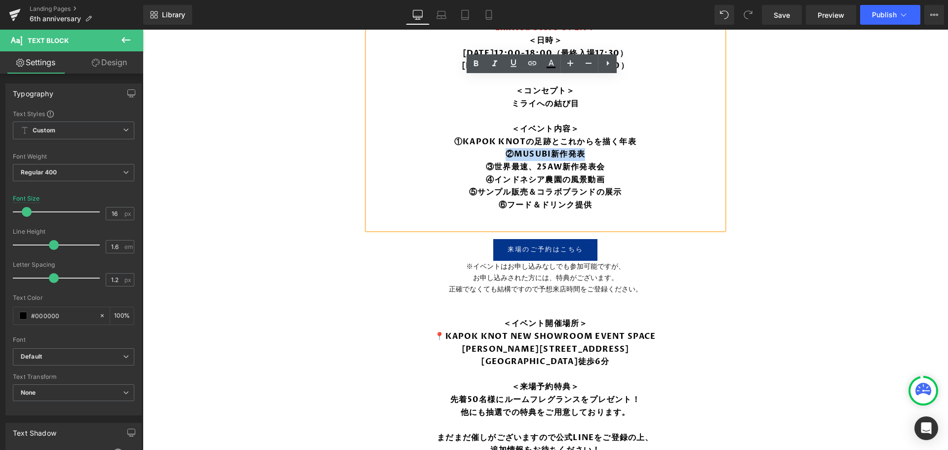
copy b "②MUSUBI新作発表"
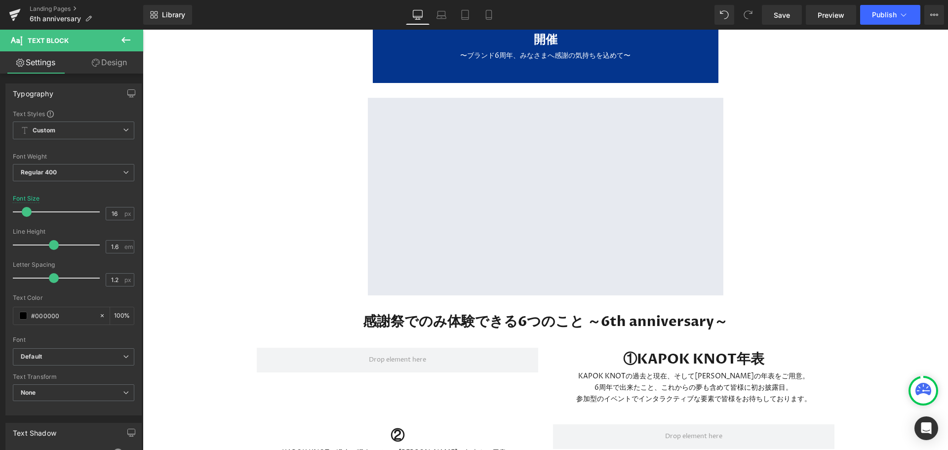
scroll to position [1482, 0]
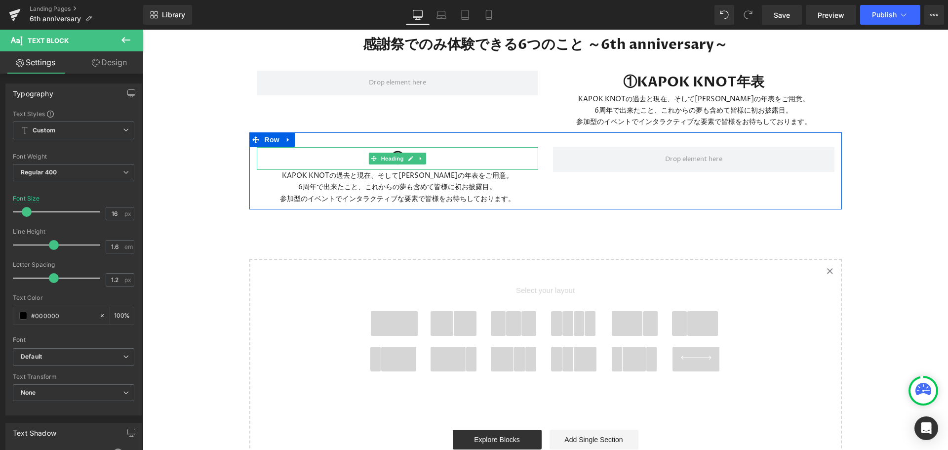
click at [398, 154] on span "Heading" at bounding box center [392, 159] width 27 height 12
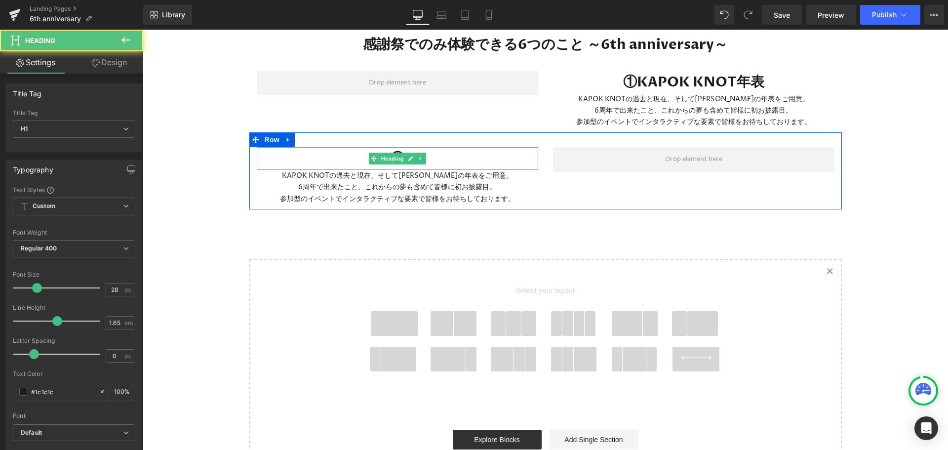
click at [448, 155] on h1 "②" at bounding box center [397, 158] width 281 height 23
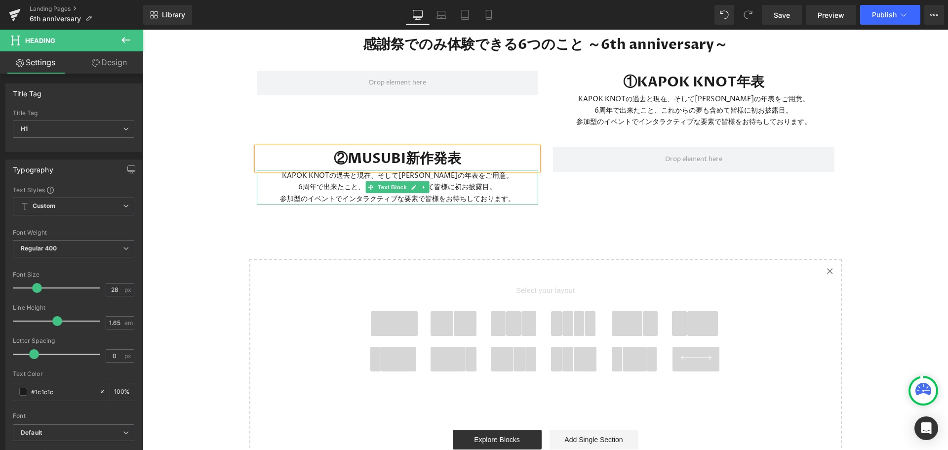
click at [369, 184] on icon at bounding box center [370, 187] width 5 height 6
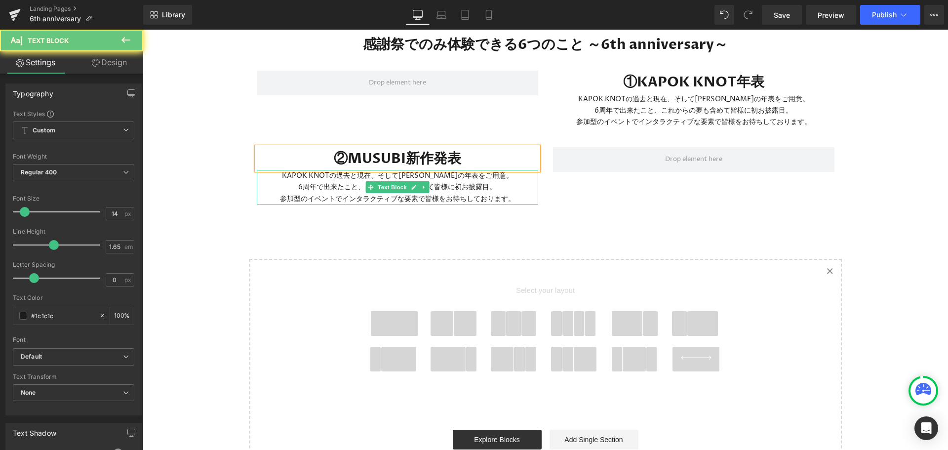
click at [344, 181] on p "6周年で出来たこと、これからの夢も含めて皆様に初お披露目。" at bounding box center [397, 186] width 281 height 11
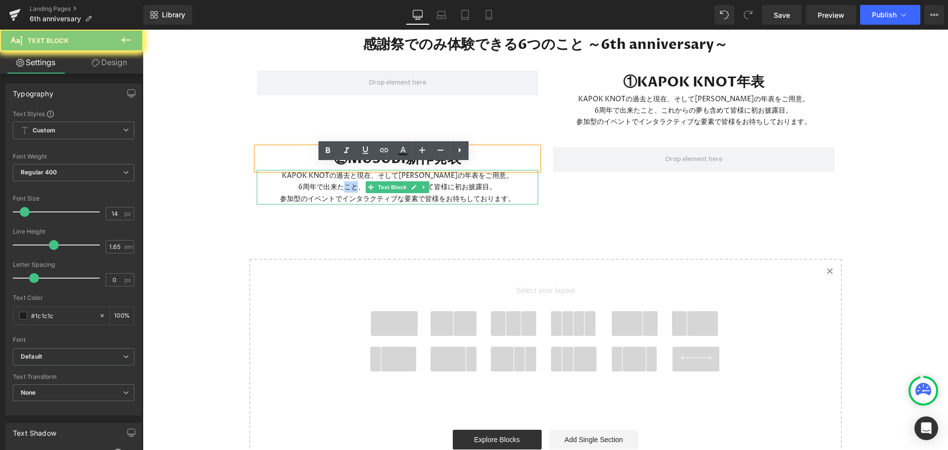
click at [344, 181] on p "6周年で出来たこと、これからの夢も含めて皆様に初お披露目。" at bounding box center [397, 186] width 281 height 11
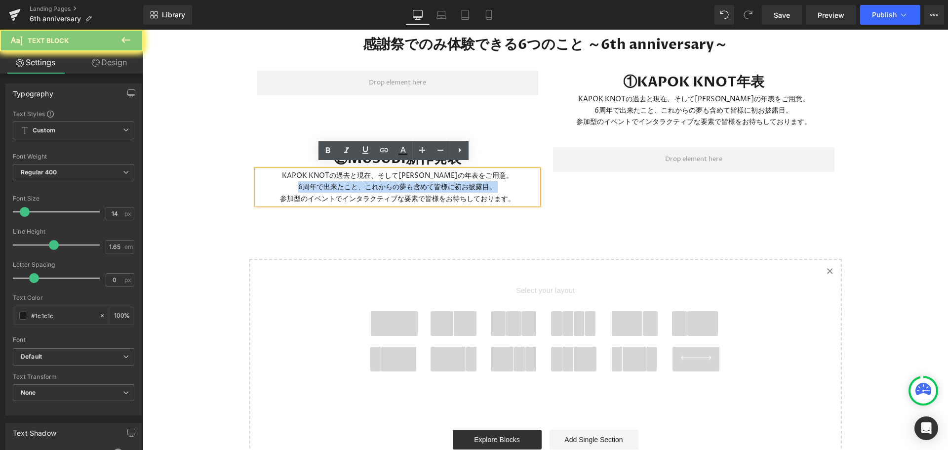
click at [344, 181] on p "6周年で出来たこと、これからの夢も含めて皆様に初お披露目。" at bounding box center [397, 186] width 281 height 11
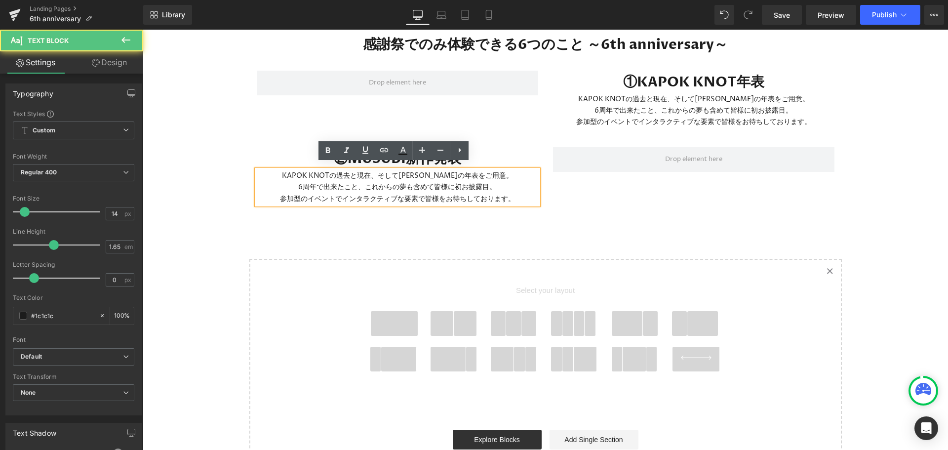
click at [343, 170] on p "KAPOK KNOTの過去と現在、そして[PERSON_NAME]の年表をご用意。" at bounding box center [397, 175] width 281 height 11
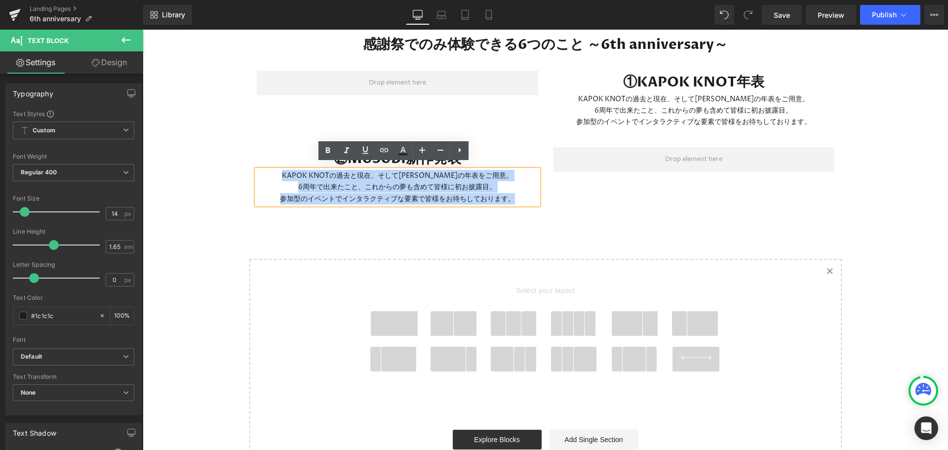
drag, startPoint x: 343, startPoint y: 169, endPoint x: 386, endPoint y: 198, distance: 51.4
click at [386, 198] on div "KAPOK KNOTの過去と現在、そして[PERSON_NAME]の年表をご用意。 6周年で出来たこと、これからの夢も含めて皆様に初お披露目。 参加型のイベン…" at bounding box center [397, 187] width 281 height 34
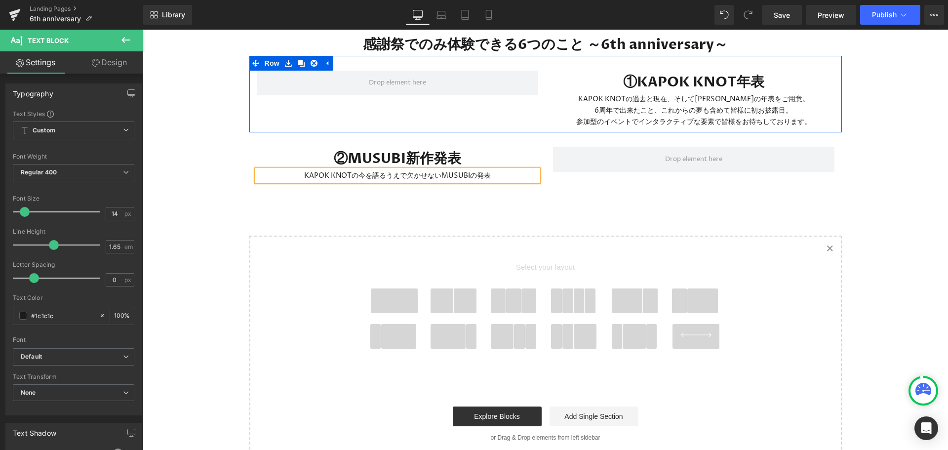
click at [300, 60] on icon at bounding box center [301, 63] width 7 height 7
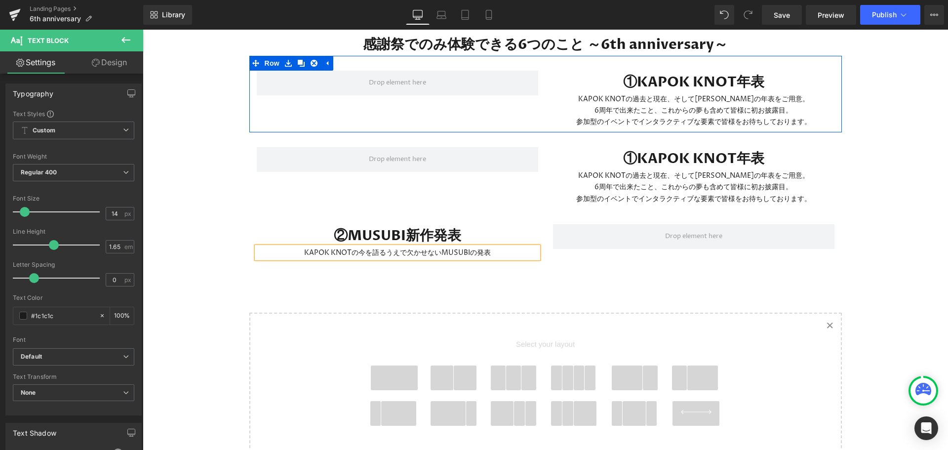
click at [298, 60] on icon at bounding box center [301, 63] width 7 height 7
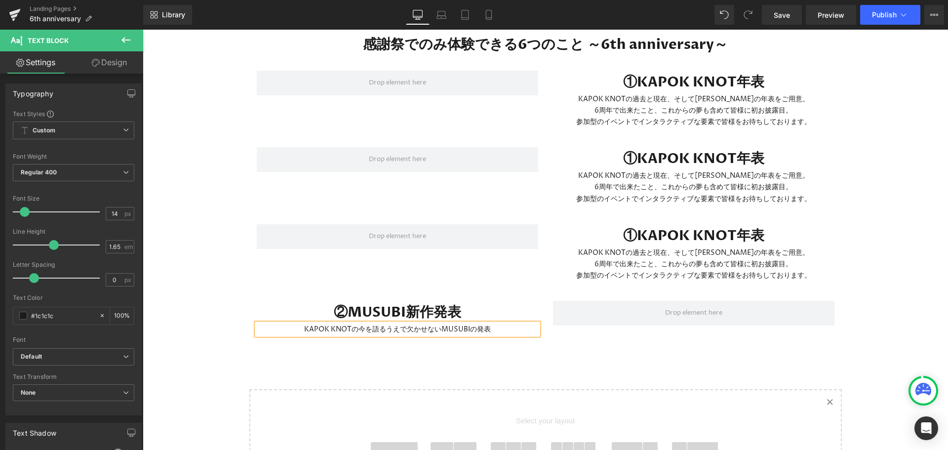
click at [700, 321] on div "②MUSUBI新作発表  Heading KAPOK KNOTの今を語るうえで欠かせないMUSUBIの発表 Text Block Row" at bounding box center [545, 313] width 593 height 54
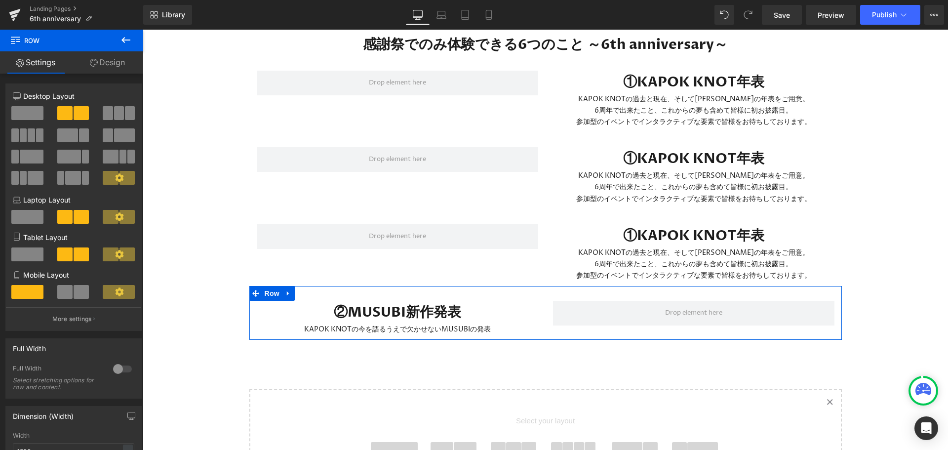
click at [289, 291] on link at bounding box center [288, 293] width 13 height 15
click at [295, 291] on link at bounding box center [301, 293] width 13 height 15
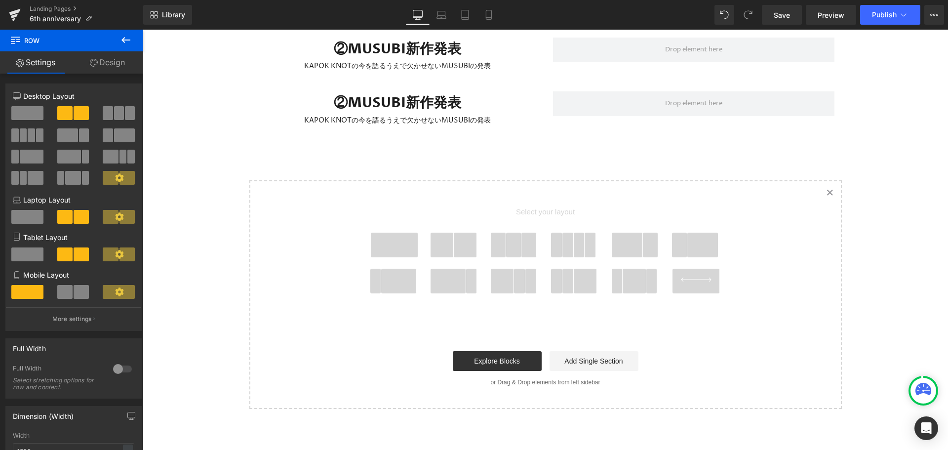
scroll to position [1746, 0]
click at [361, 96] on h1 "②MUSUBI新作発表" at bounding box center [397, 101] width 281 height 23
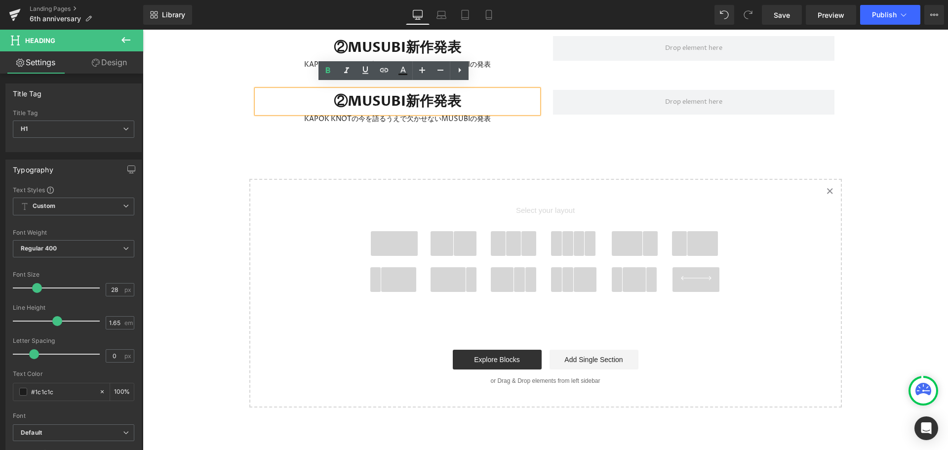
click at [661, 117] on div "②MUSUBI新作発表 Heading KAPOK KNOTの今を語るうえで欠かせないMUSUBIの発表 Text Block Row" at bounding box center [545, 102] width 593 height 54
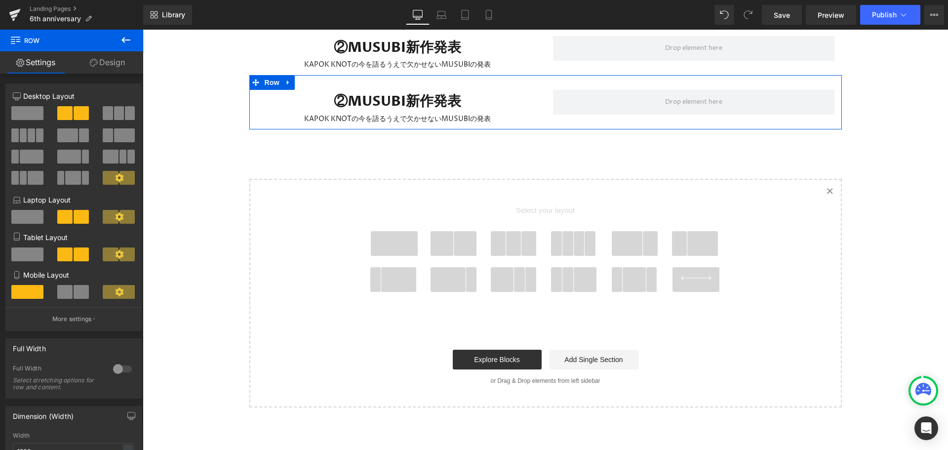
click at [284, 81] on link at bounding box center [288, 82] width 13 height 15
click at [298, 79] on icon at bounding box center [301, 82] width 7 height 7
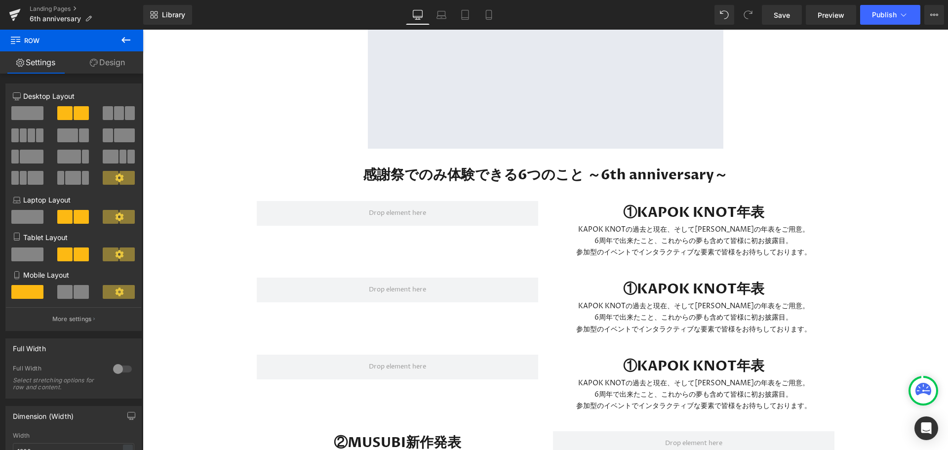
scroll to position [1450, 0]
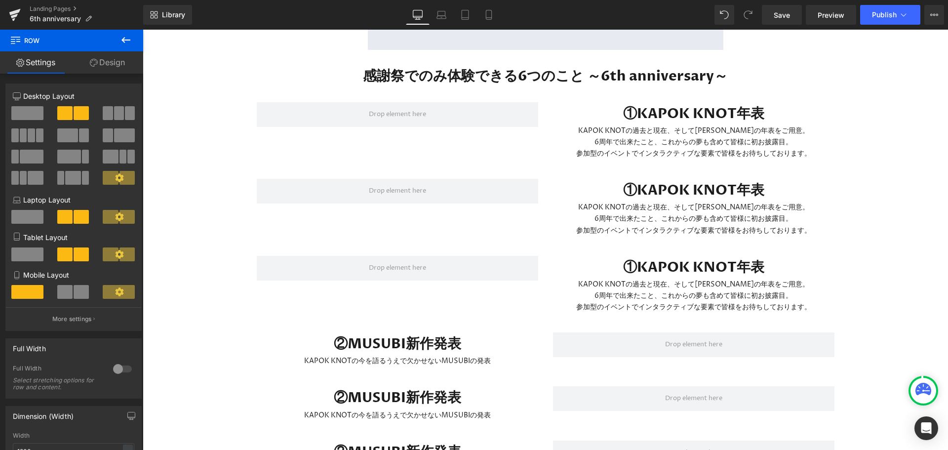
click at [336, 348] on div "②MUSUBI新作発表  Heading" at bounding box center [397, 343] width 281 height 23
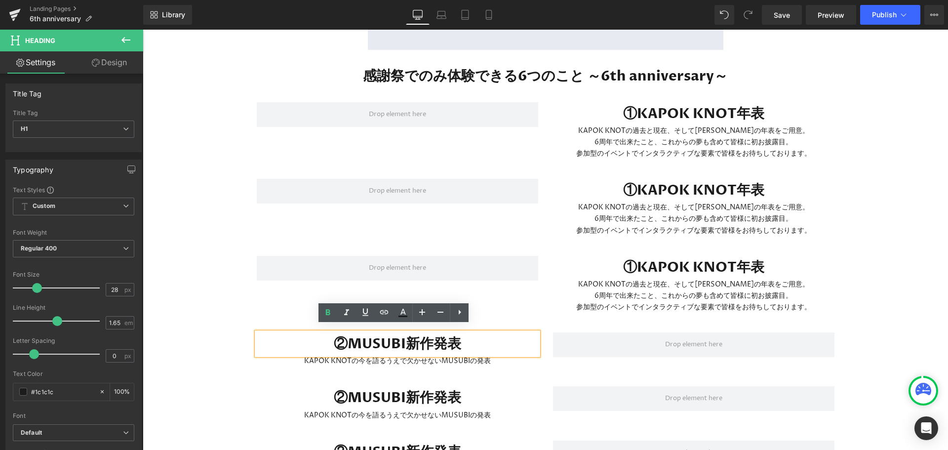
click at [553, 333] on span at bounding box center [693, 344] width 281 height 25
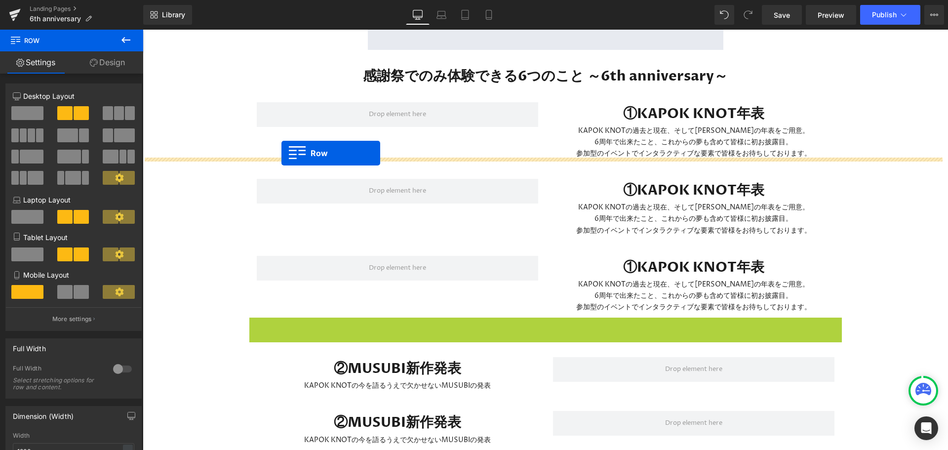
drag, startPoint x: 249, startPoint y: 313, endPoint x: 281, endPoint y: 153, distance: 163.2
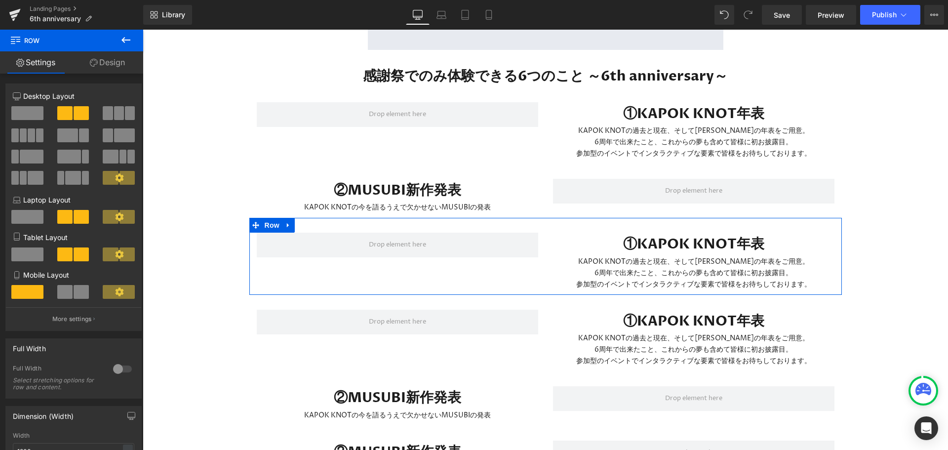
click at [252, 222] on icon at bounding box center [255, 225] width 7 height 7
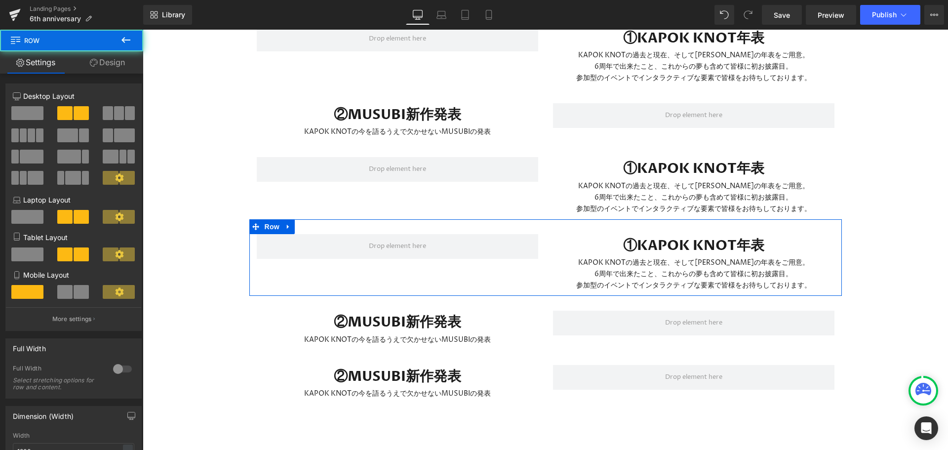
scroll to position [1549, 0]
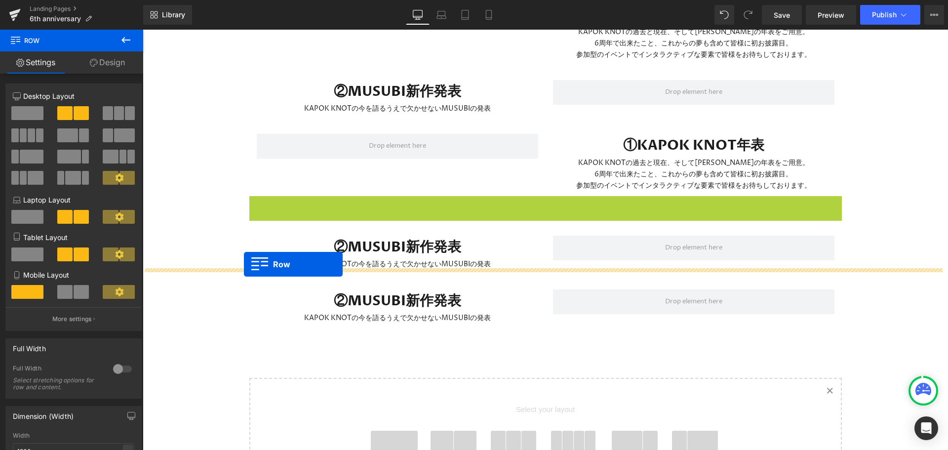
drag, startPoint x: 252, startPoint y: 197, endPoint x: 244, endPoint y: 264, distance: 67.7
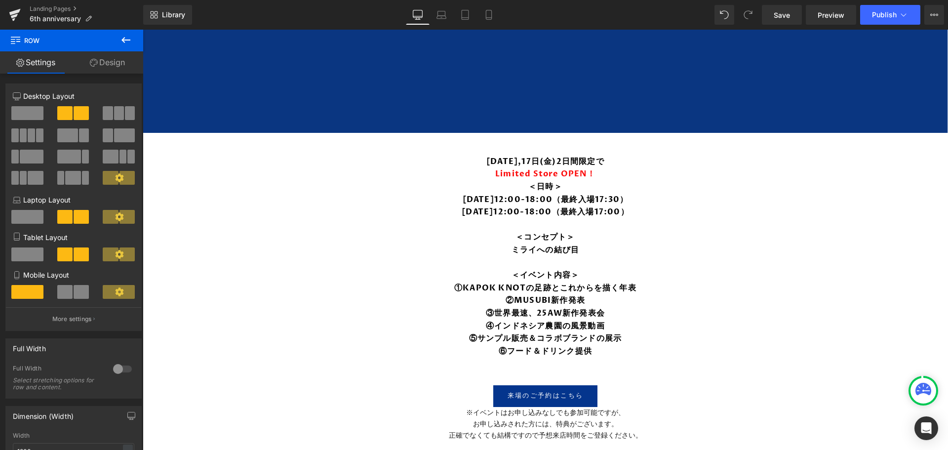
scroll to position [166, 0]
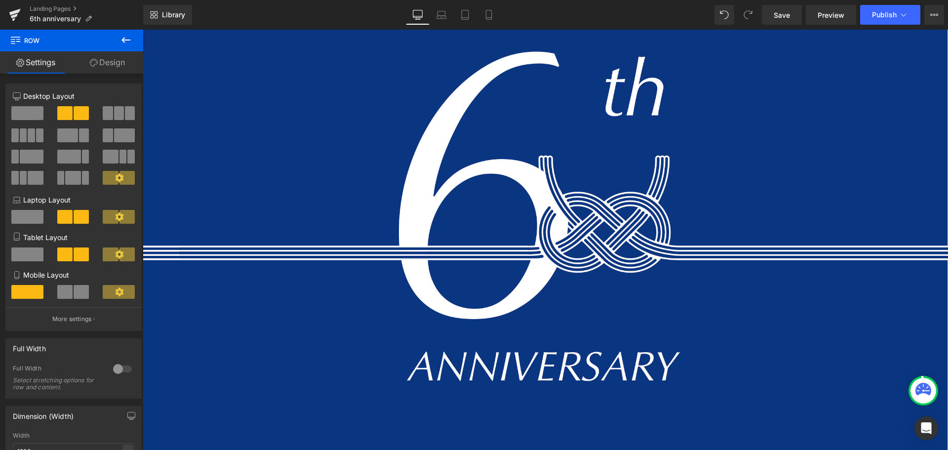
click at [777, 15] on span "Save" at bounding box center [782, 15] width 16 height 10
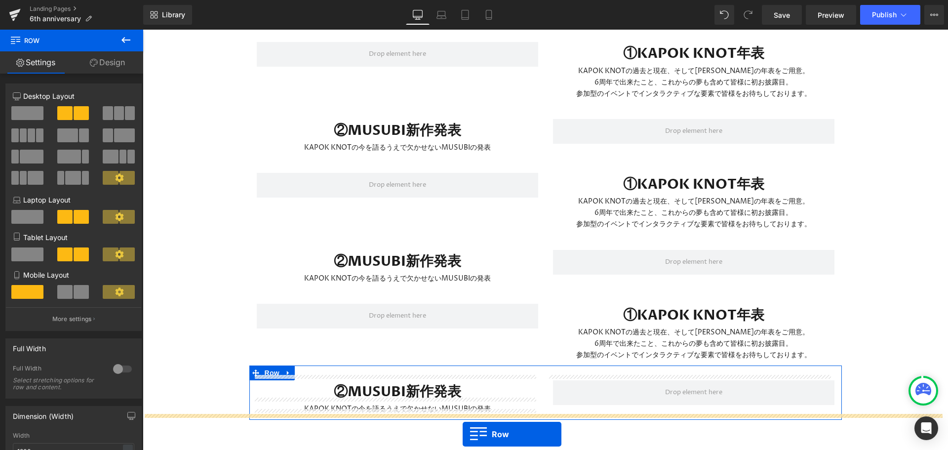
scroll to position [1551, 0]
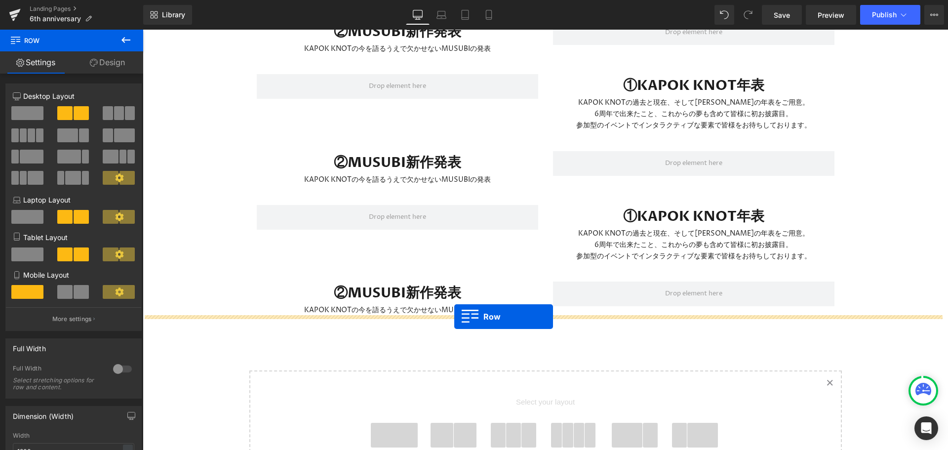
drag, startPoint x: 377, startPoint y: 53, endPoint x: 454, endPoint y: 317, distance: 274.7
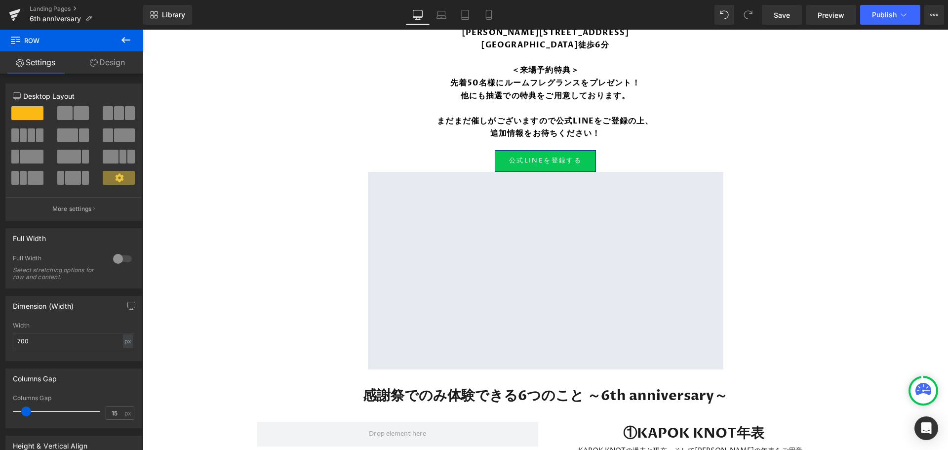
scroll to position [993, 0]
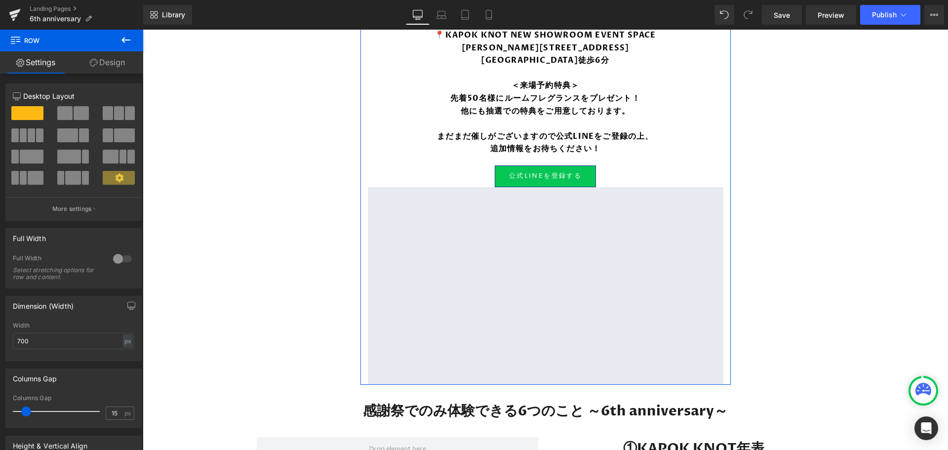
click at [406, 158] on div "[DATE],17日(金)2日間限定で Limited Store OPEN！ ＜日時＞ [DATE]12:00-18:00（最終入場17:30） [DATE…" at bounding box center [546, 34] width 370 height 699
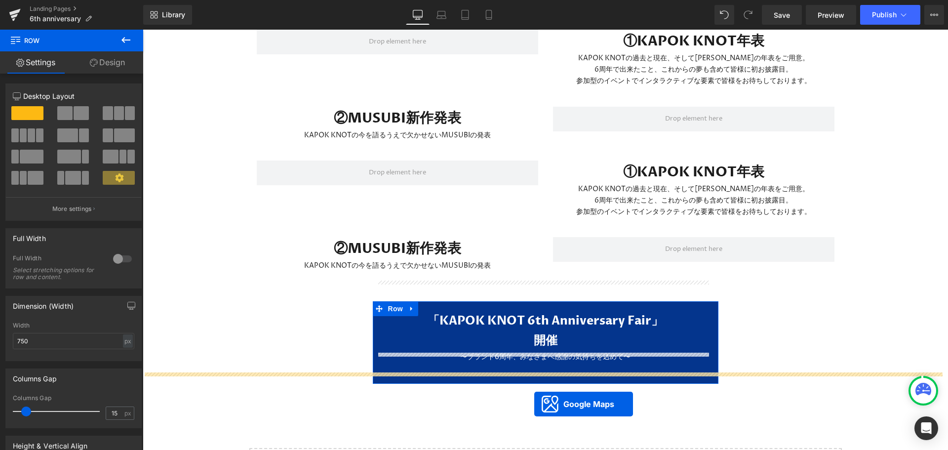
scroll to position [1378, 0]
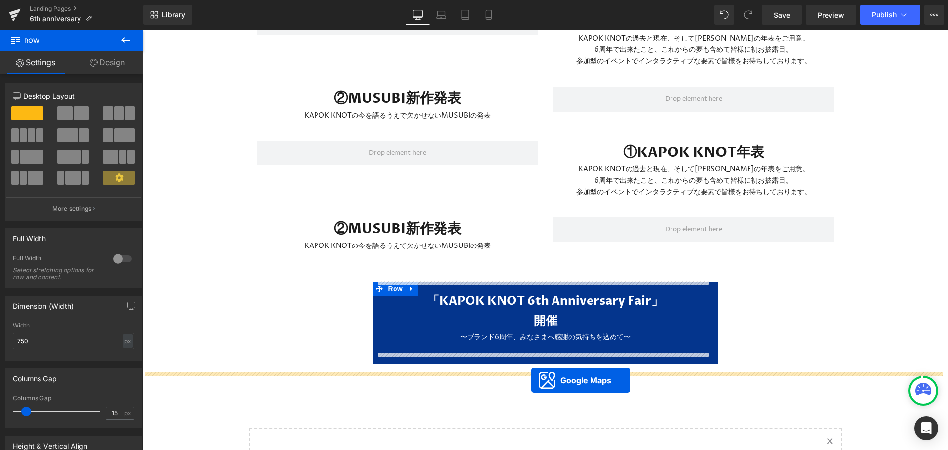
drag, startPoint x: 508, startPoint y: 189, endPoint x: 531, endPoint y: 380, distance: 193.0
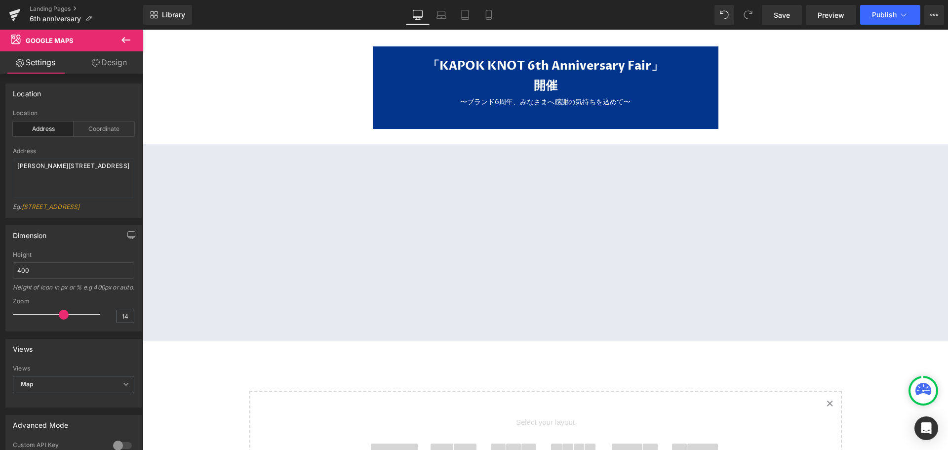
scroll to position [1551, 0]
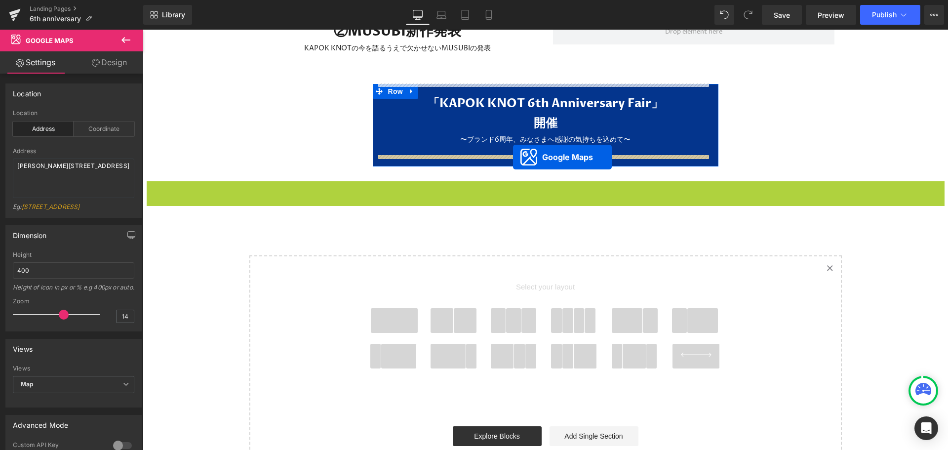
drag, startPoint x: 511, startPoint y: 185, endPoint x: 513, endPoint y: 157, distance: 28.3
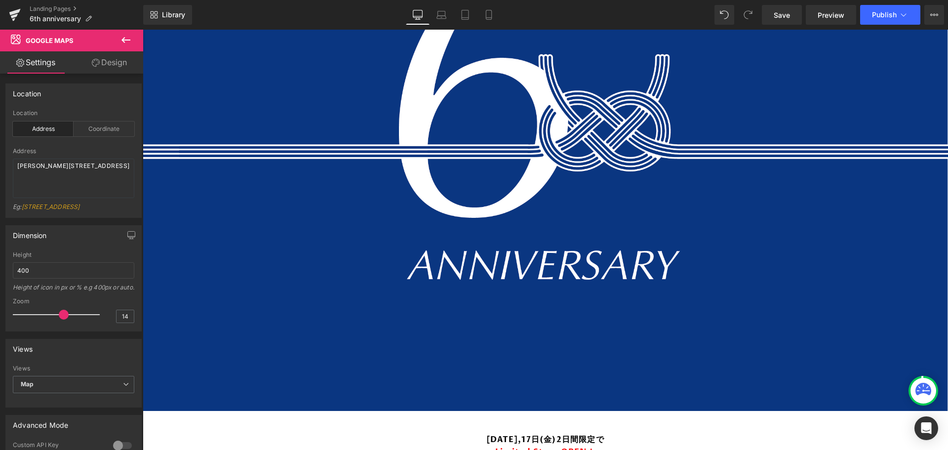
scroll to position [267, 0]
click at [781, 16] on span "Save" at bounding box center [782, 15] width 16 height 10
click at [827, 8] on link "Preview" at bounding box center [831, 15] width 50 height 20
